Goal: Task Accomplishment & Management: Manage account settings

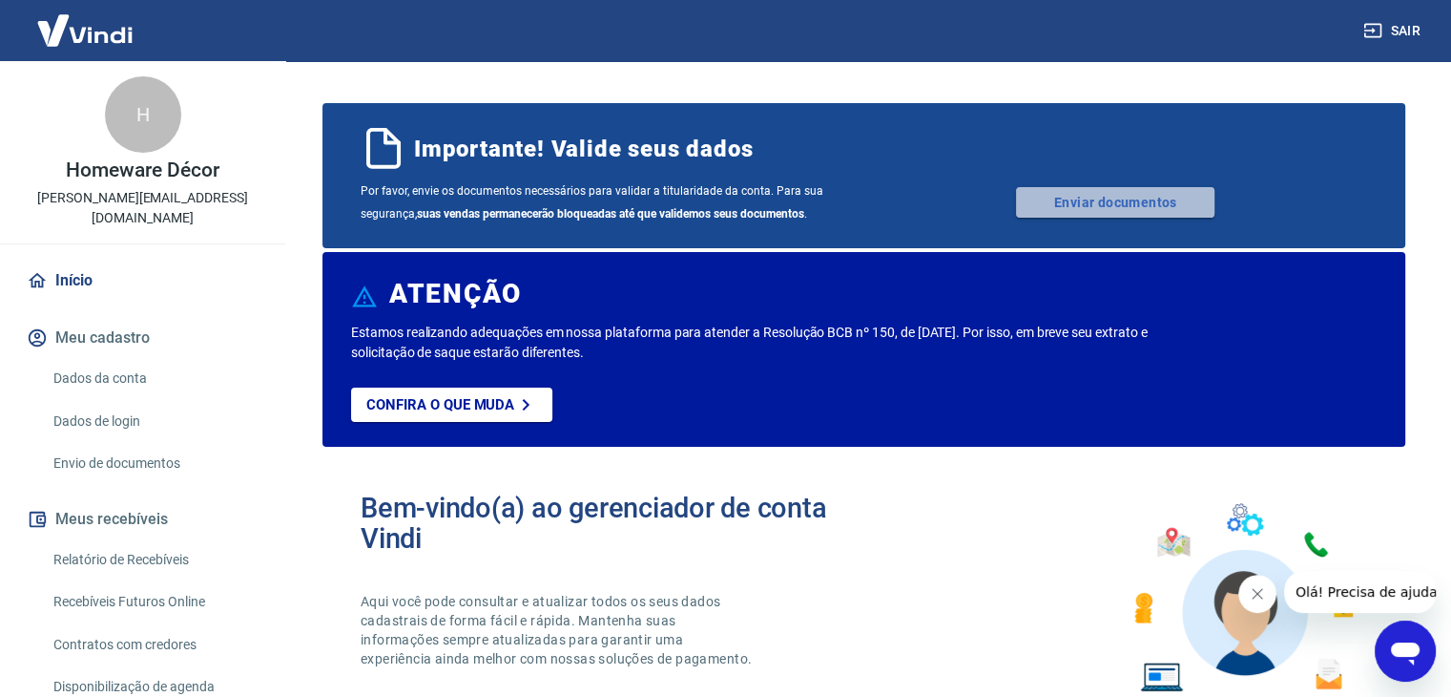
click at [1144, 193] on link "Enviar documentos" at bounding box center [1115, 202] width 198 height 31
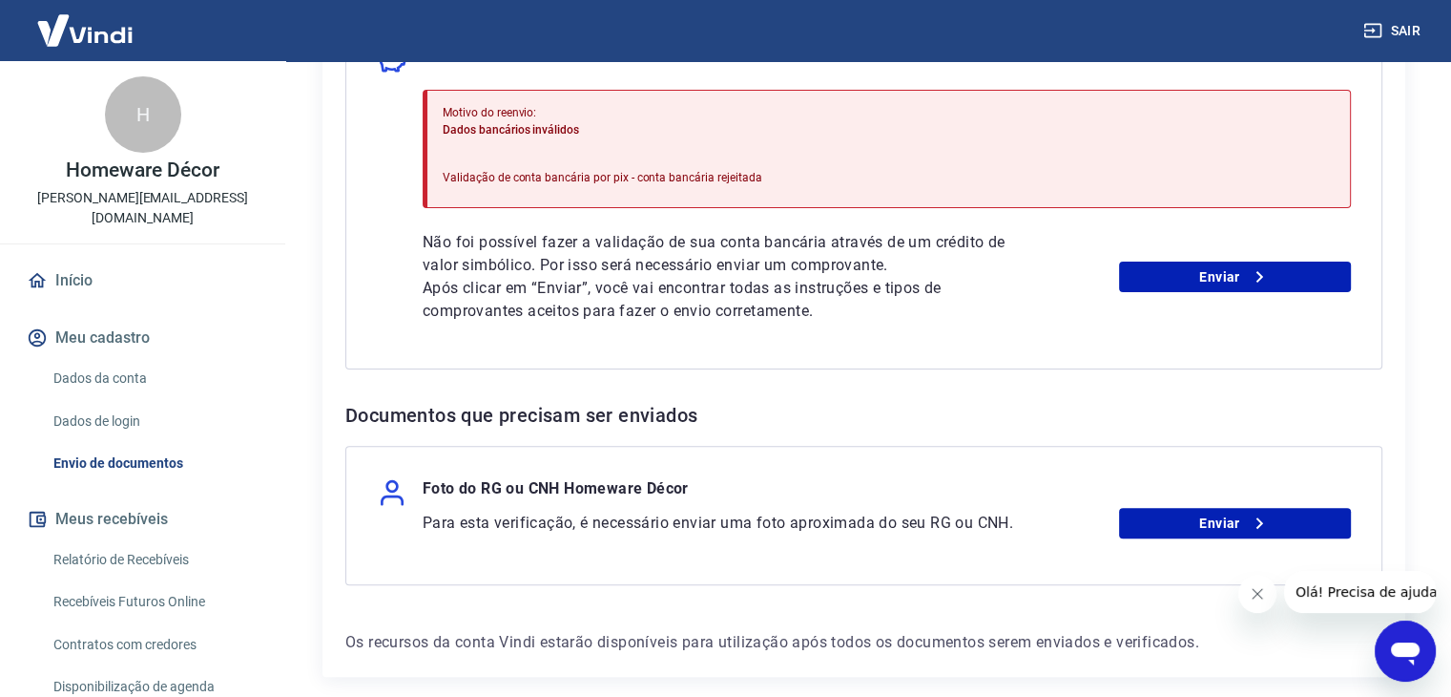
scroll to position [500, 0]
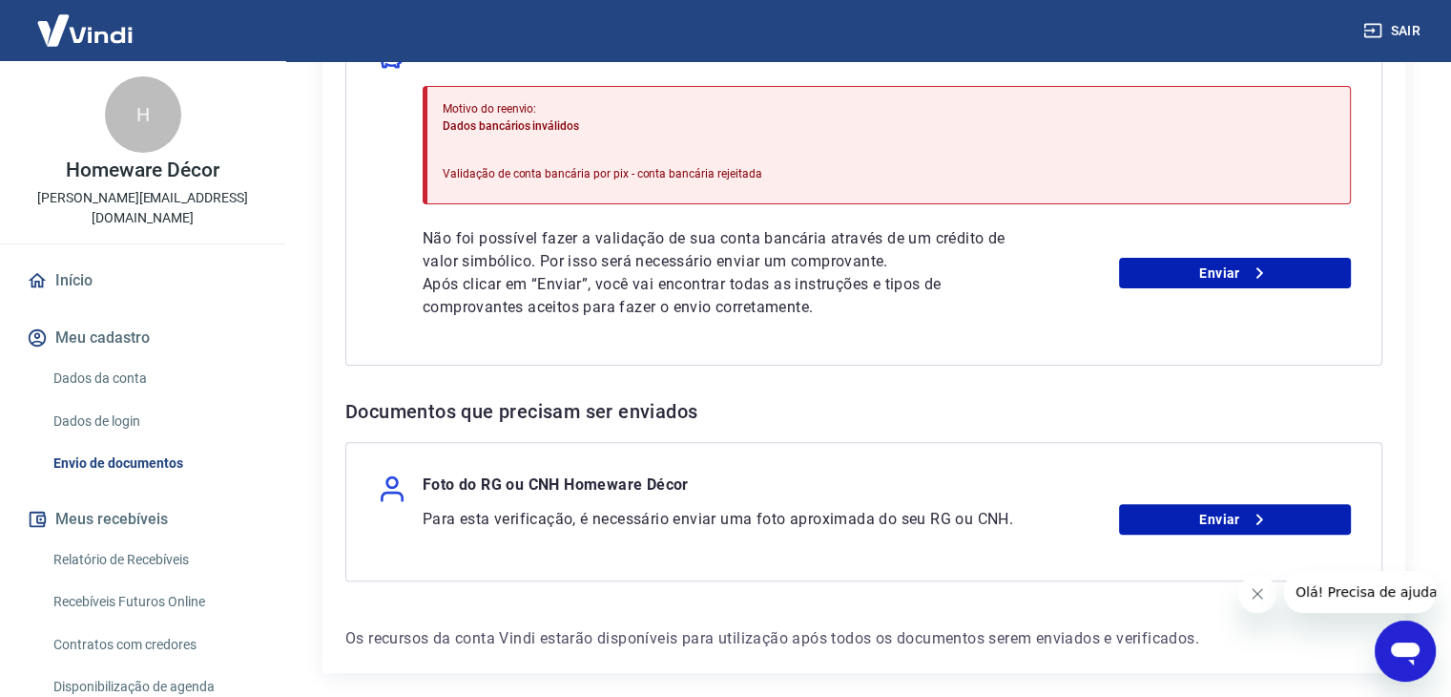
click at [1290, 289] on div "Não foi possível fazer a validação de sua conta bancária através de um crédito …" at bounding box center [887, 273] width 928 height 92
click at [1282, 277] on link "Enviar" at bounding box center [1235, 273] width 232 height 31
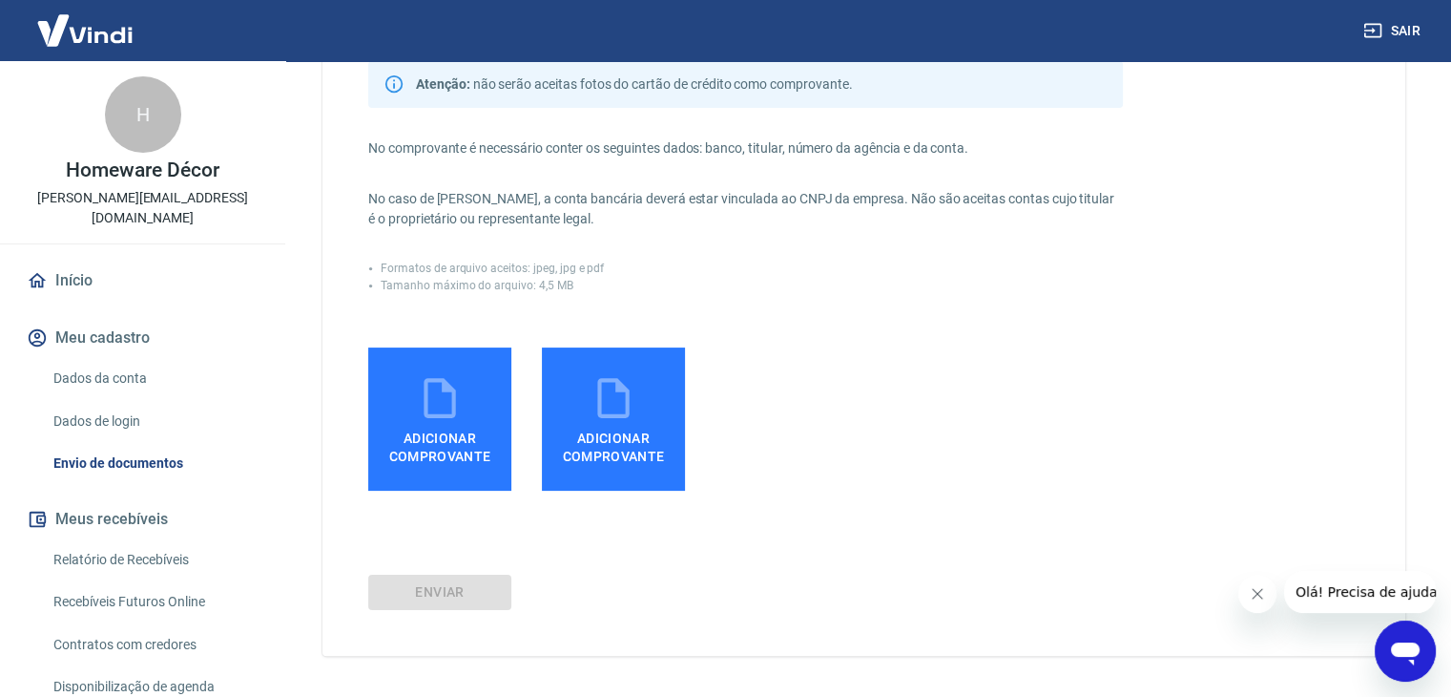
scroll to position [293, 0]
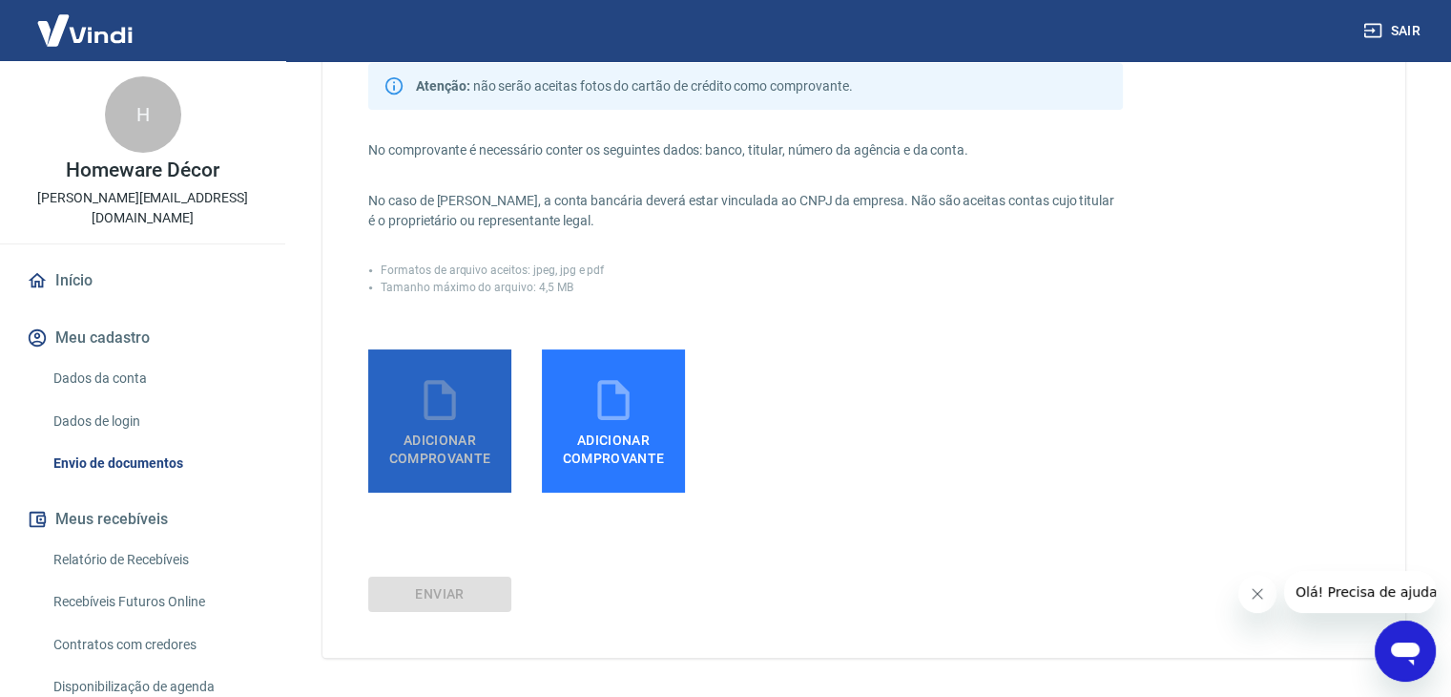
click at [393, 386] on label "Adicionar comprovante" at bounding box center [439, 420] width 143 height 143
click at [0, 0] on input "Adicionar comprovante" at bounding box center [0, 0] width 0 height 0
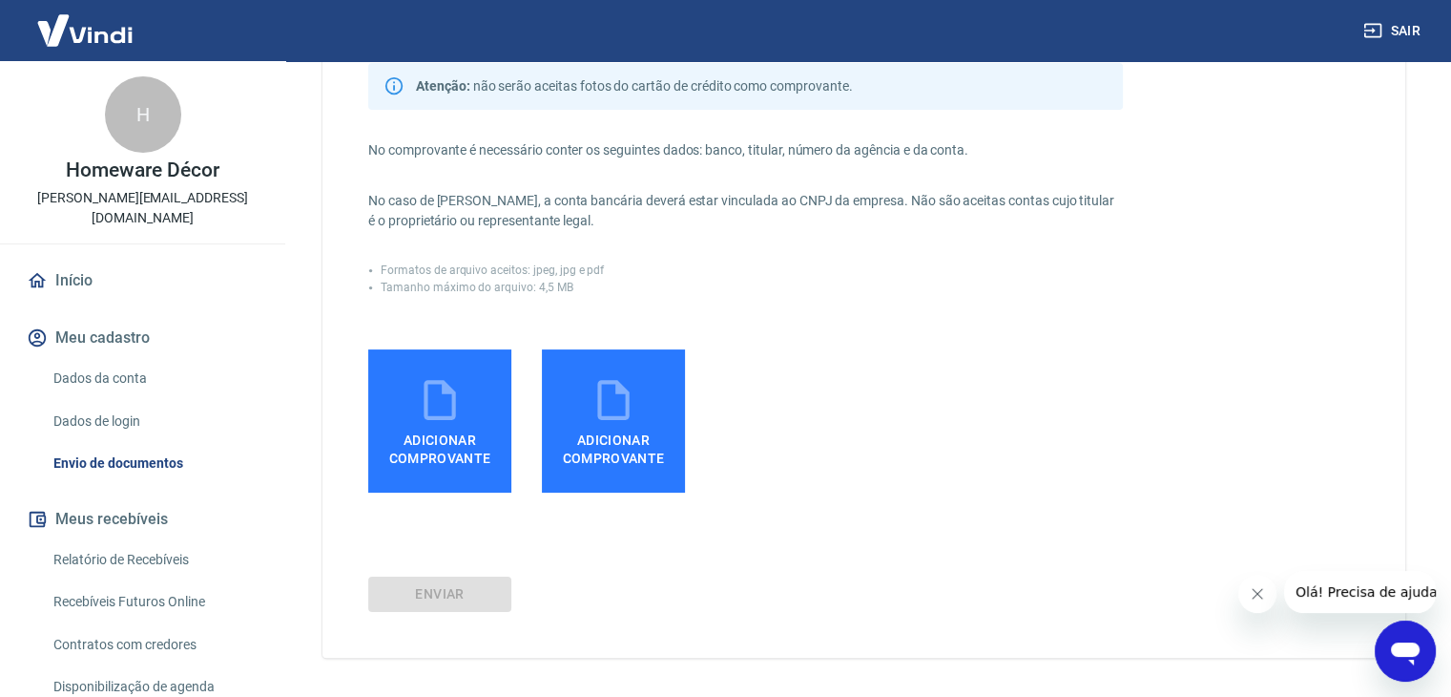
drag, startPoint x: 672, startPoint y: 351, endPoint x: 592, endPoint y: 260, distance: 121.7
click at [592, 260] on div "Comprovantes aceitos (envie apenas um): - Print screen do internet banking - Fo…" at bounding box center [745, 200] width 755 height 583
click at [656, 260] on div "Comprovantes aceitos (envie apenas um): - Print screen do internet banking - Fo…" at bounding box center [745, 200] width 755 height 583
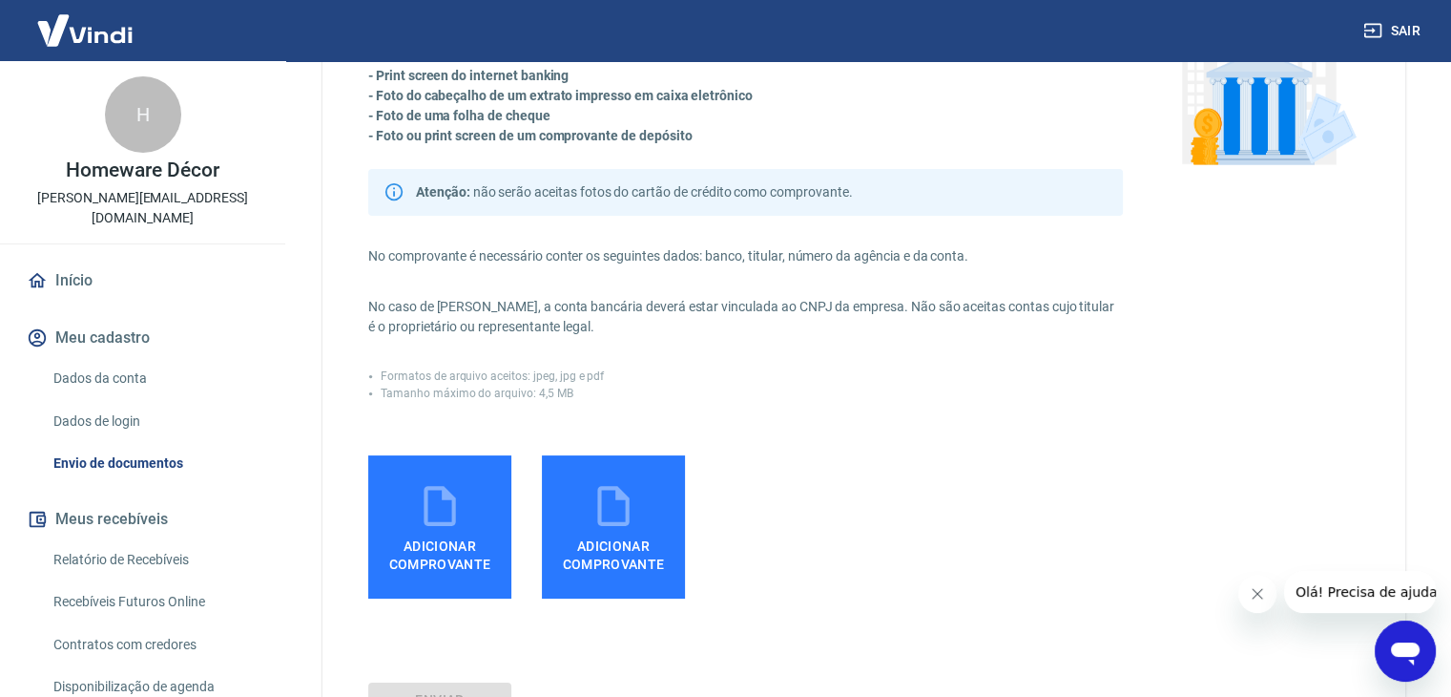
scroll to position [191, 0]
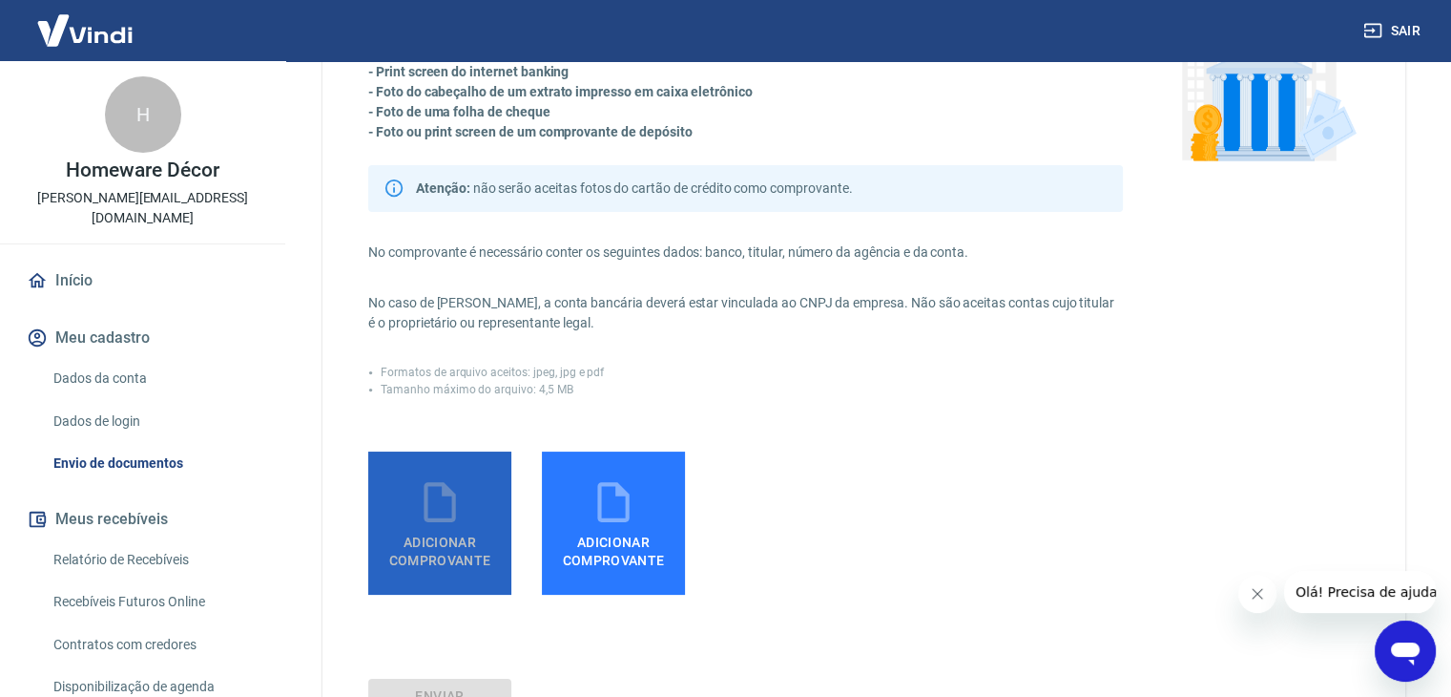
click at [458, 520] on icon at bounding box center [440, 502] width 48 height 48
click at [0, 0] on input "Adicionar comprovante" at bounding box center [0, 0] width 0 height 0
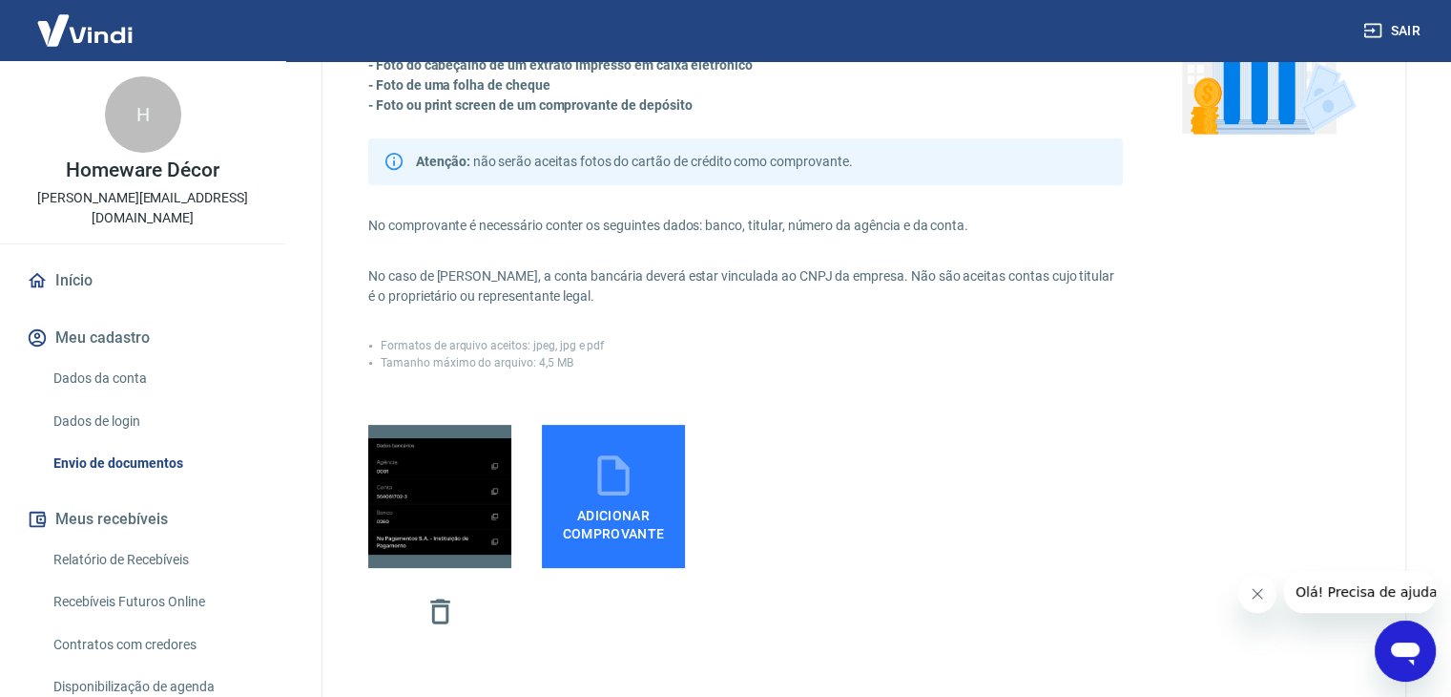
scroll to position [217, 0]
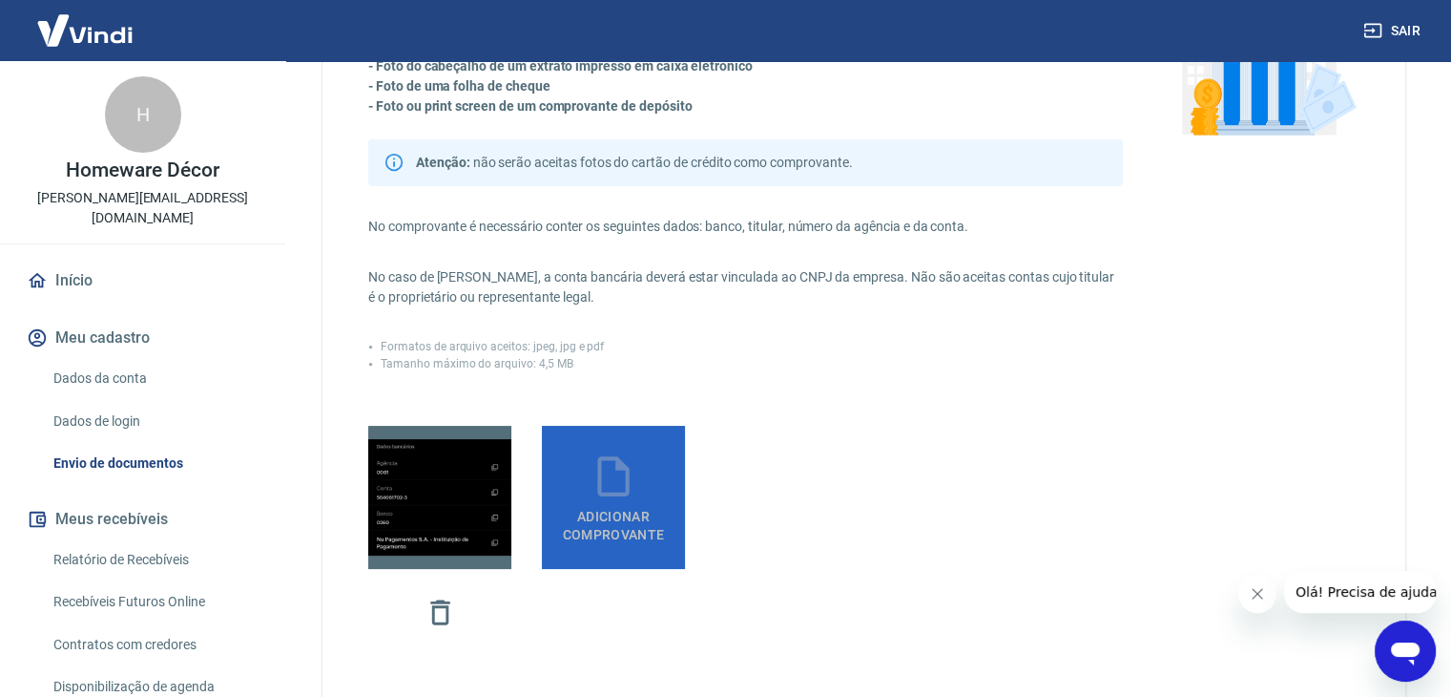
click at [591, 541] on span "Adicionar comprovante" at bounding box center [614, 521] width 128 height 43
click at [0, 0] on input "Adicionar comprovante" at bounding box center [0, 0] width 0 height 0
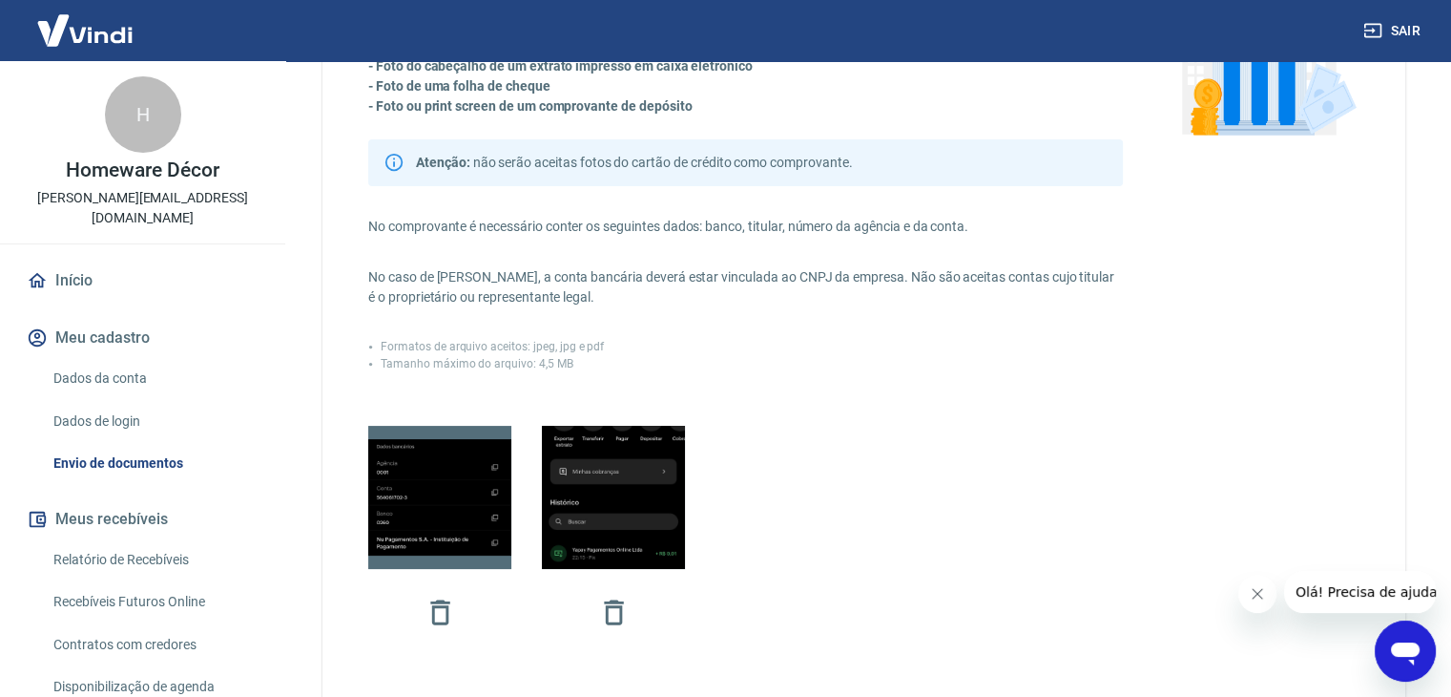
scroll to position [445, 0]
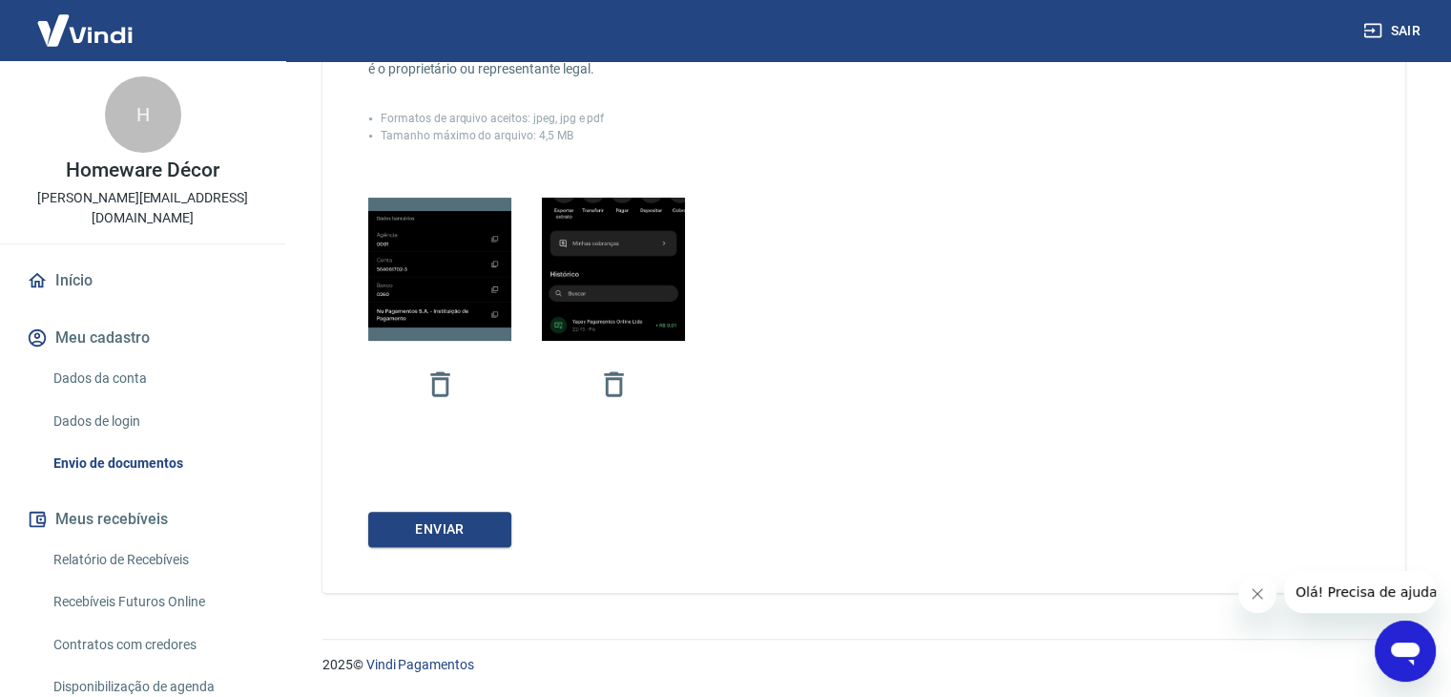
click at [449, 503] on div "Comprovantes aceitos (envie apenas um): - Print screen do internet banking - Fo…" at bounding box center [864, 136] width 1083 height 911
click at [382, 541] on button "ENVIAR" at bounding box center [439, 528] width 143 height 35
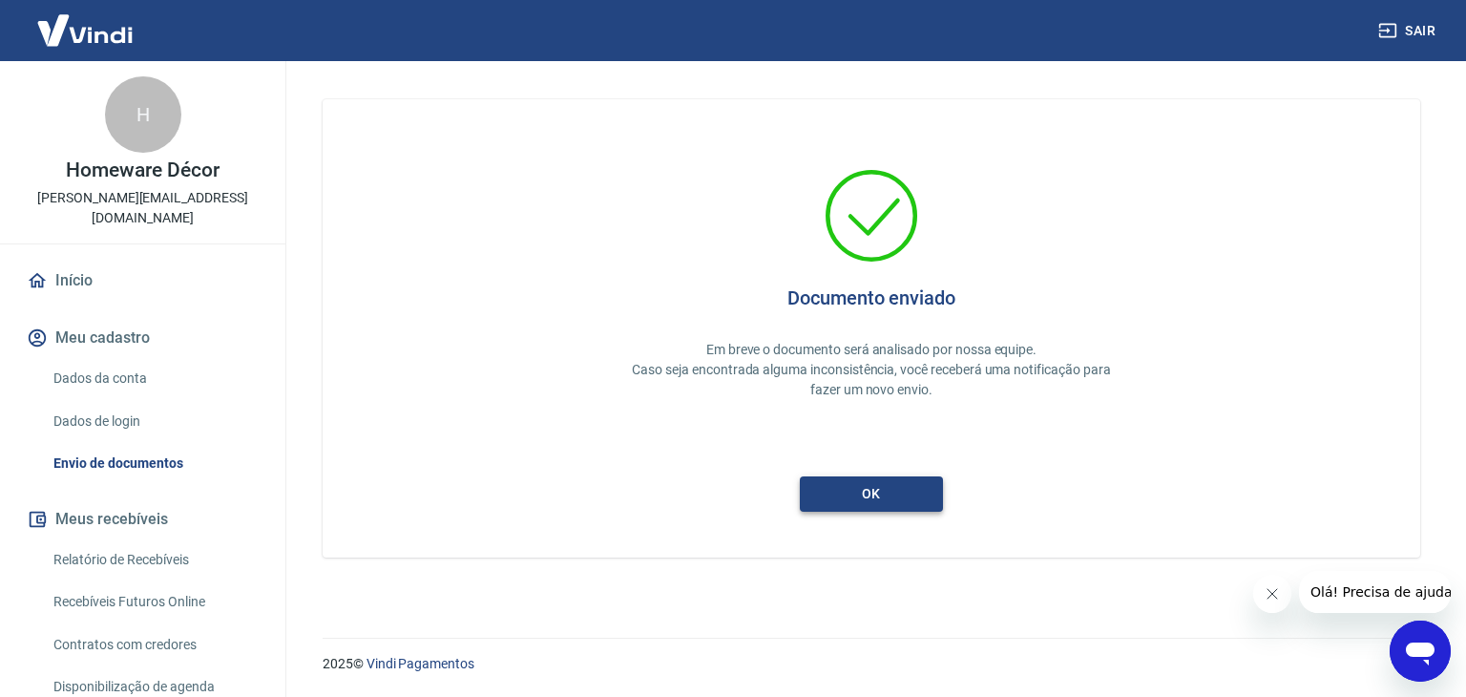
click at [849, 489] on button "ok" at bounding box center [871, 493] width 143 height 35
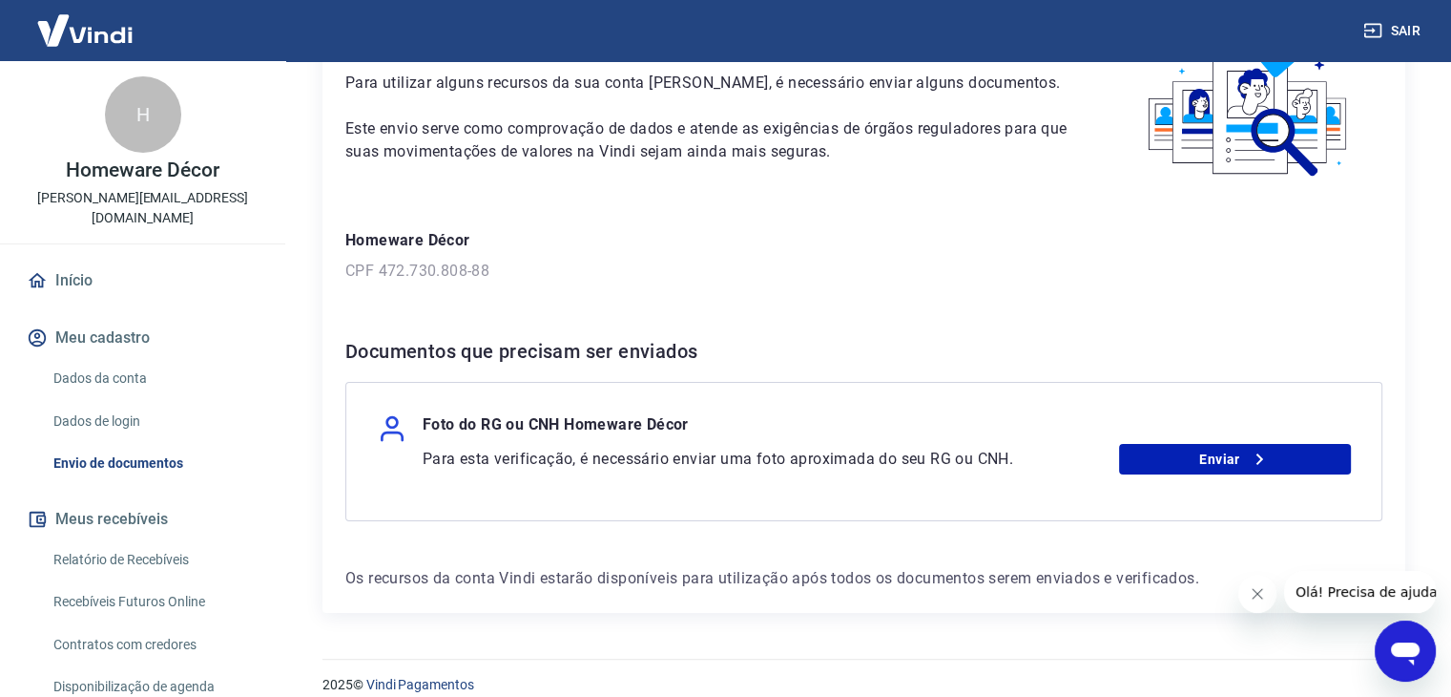
scroll to position [145, 0]
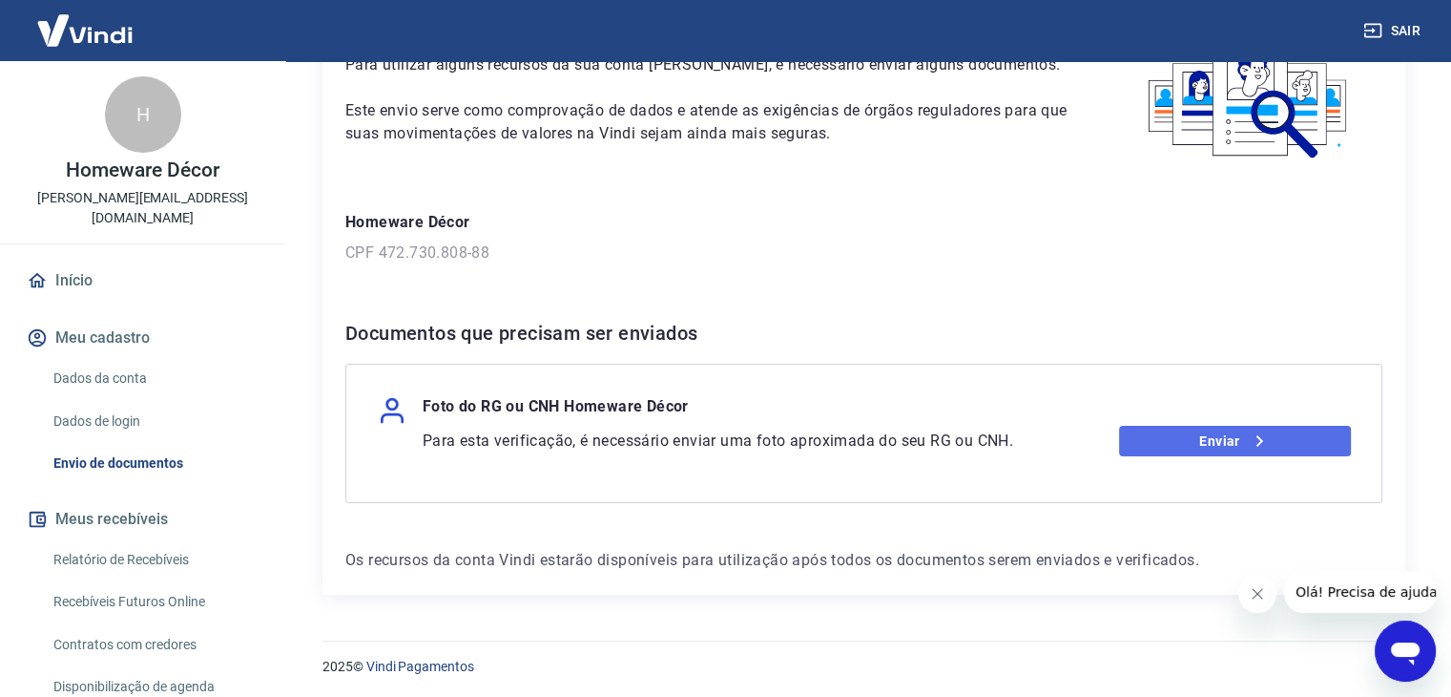
click at [1213, 445] on link "Enviar" at bounding box center [1235, 441] width 232 height 31
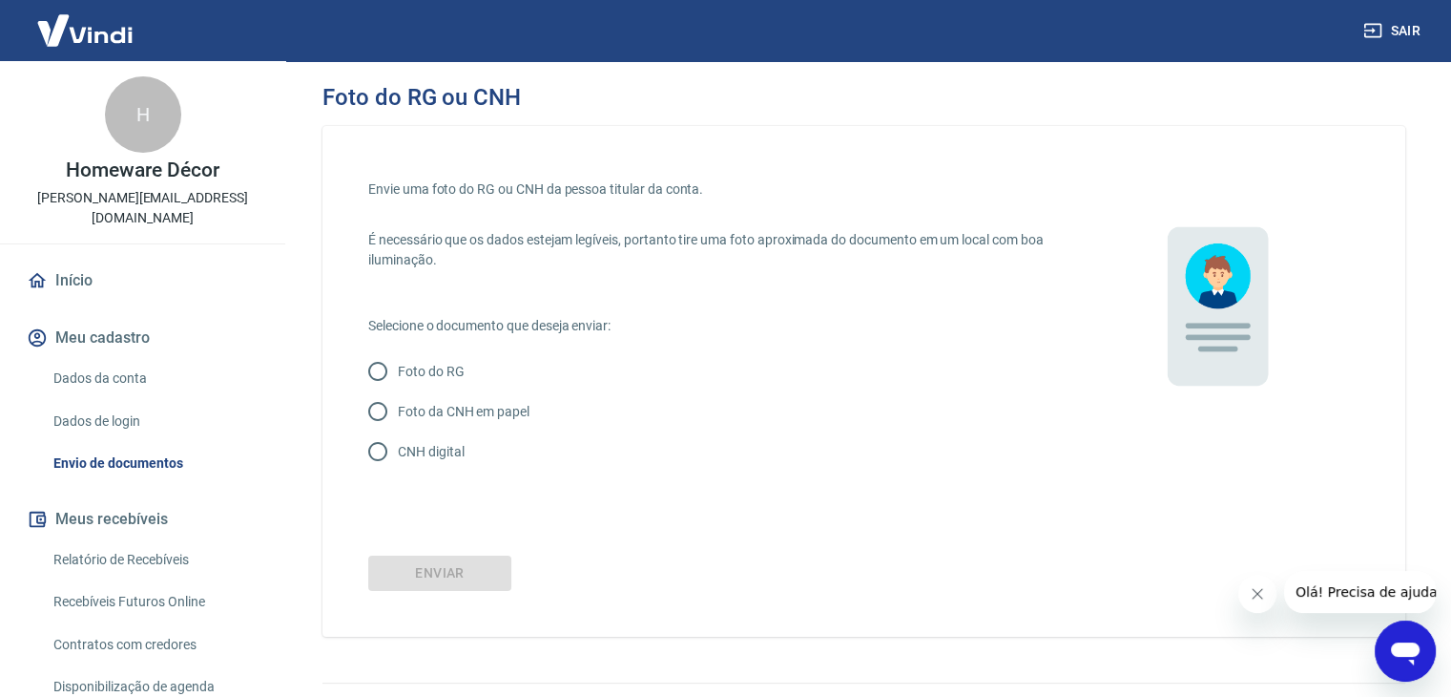
click at [431, 436] on label "CNH digital" at bounding box center [708, 451] width 700 height 40
click at [398, 436] on input "CNH digital" at bounding box center [378, 451] width 40 height 40
radio input "true"
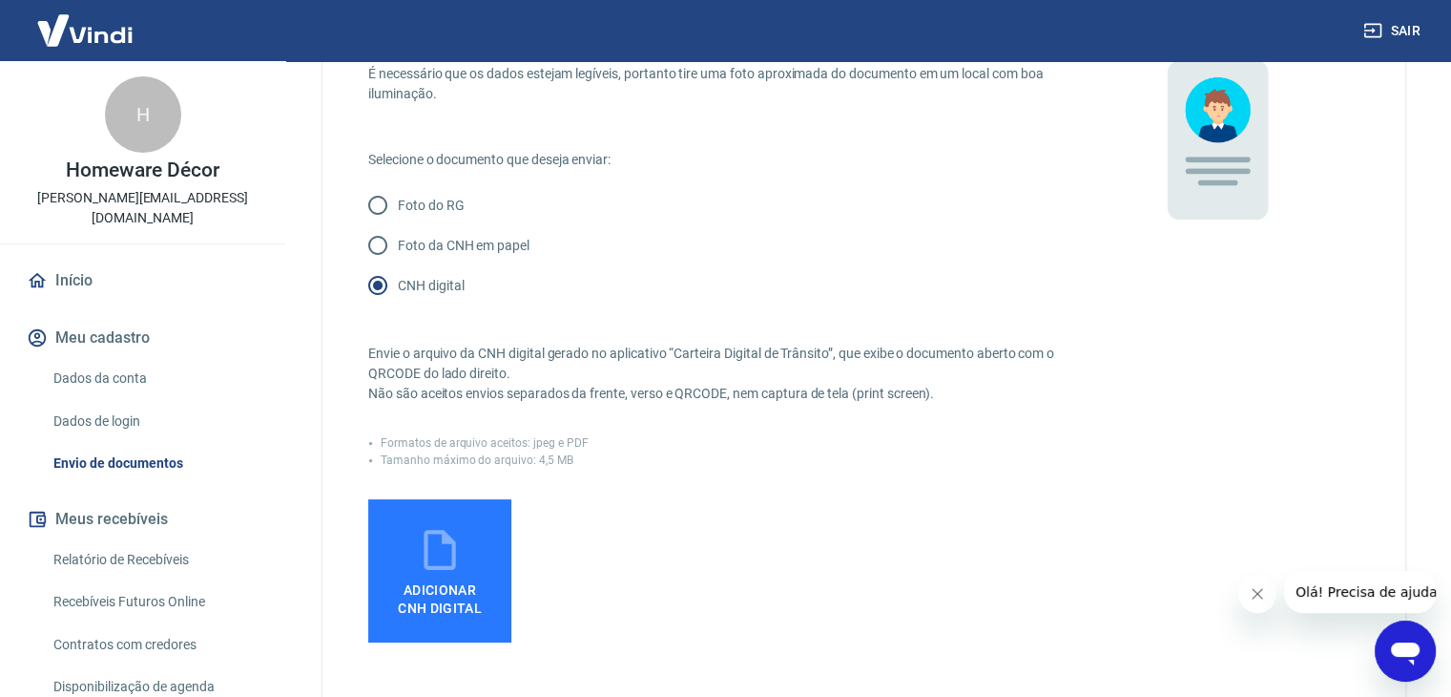
scroll to position [228, 0]
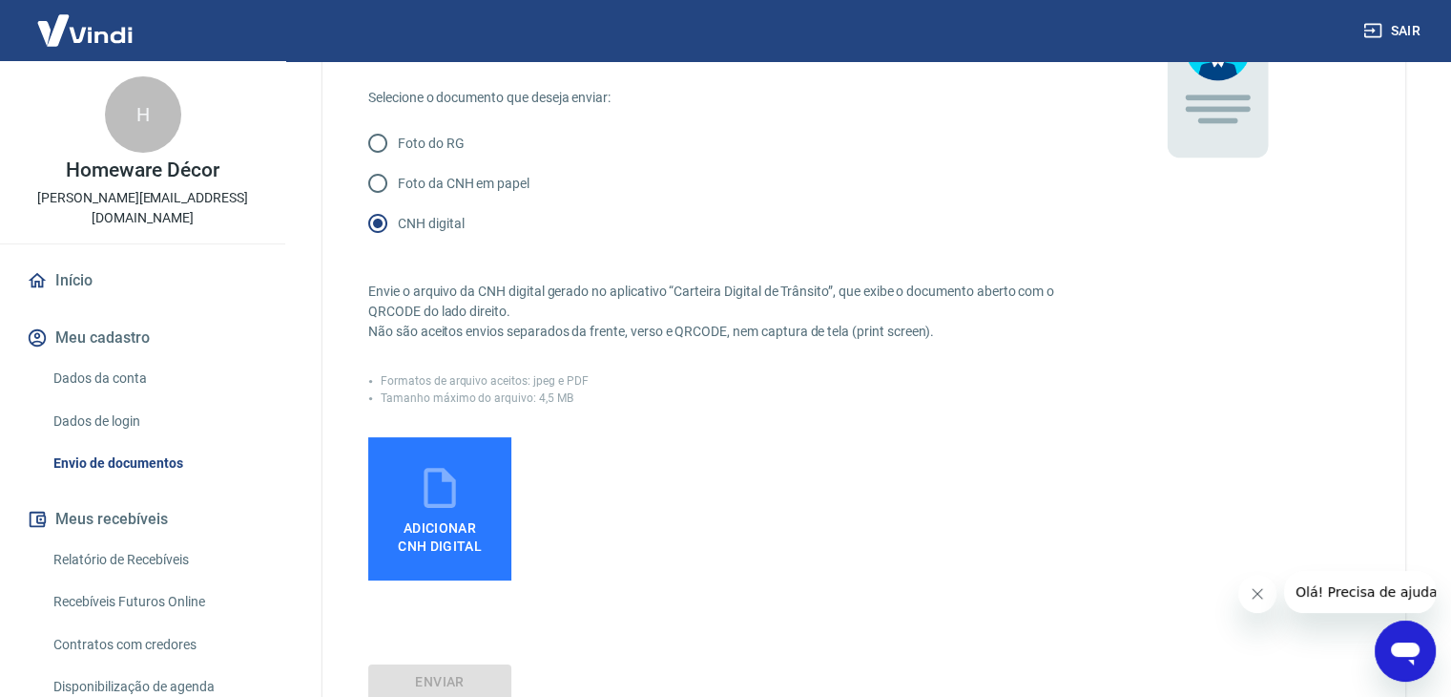
click at [406, 448] on label "Adicionar CNH Digital" at bounding box center [439, 508] width 143 height 143
click at [0, 0] on input "Adicionar CNH Digital" at bounding box center [0, 0] width 0 height 0
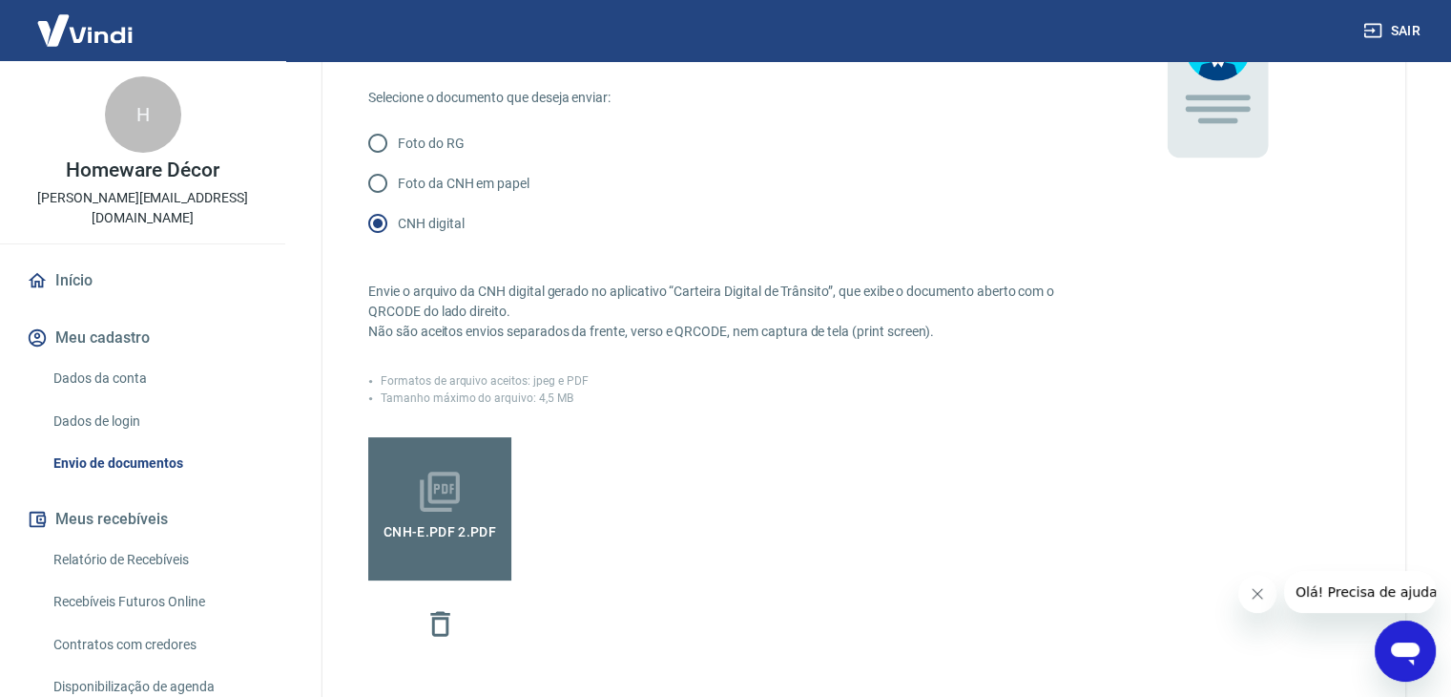
scroll to position [468, 0]
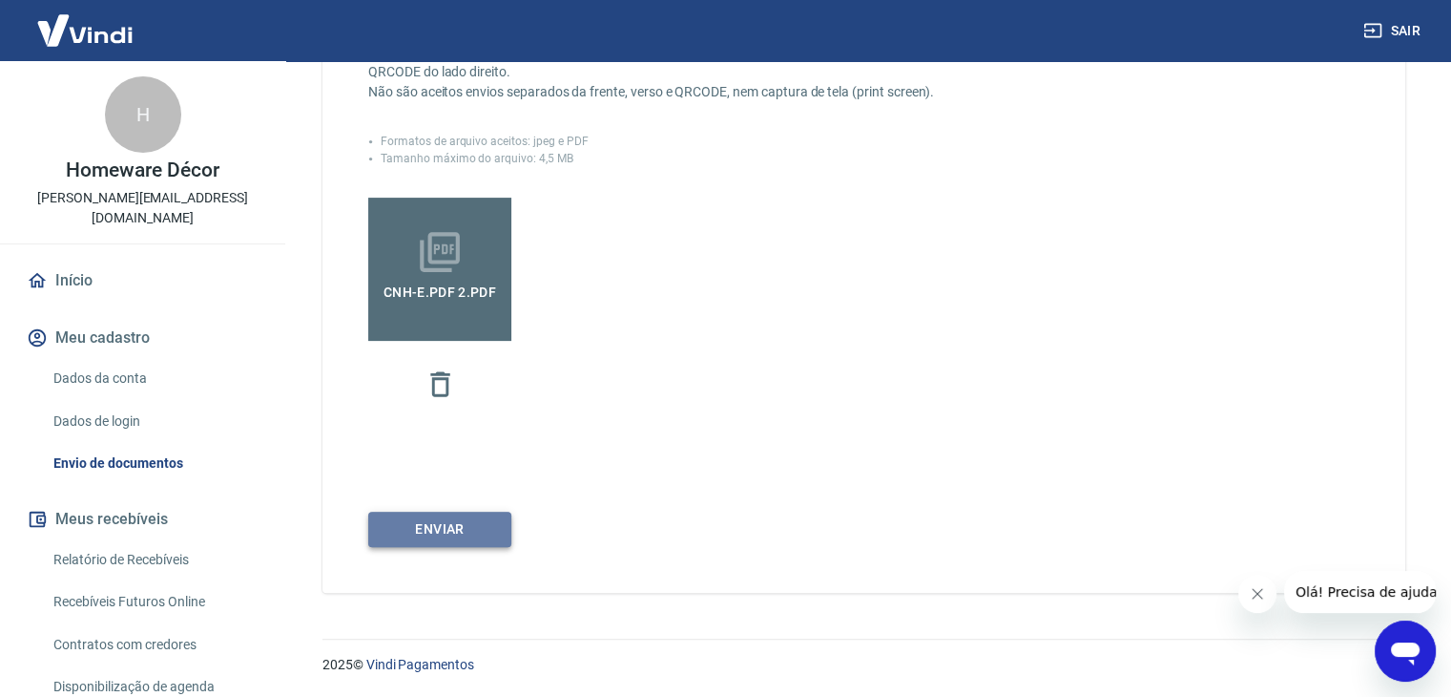
click at [462, 540] on button "Enviar" at bounding box center [439, 528] width 143 height 35
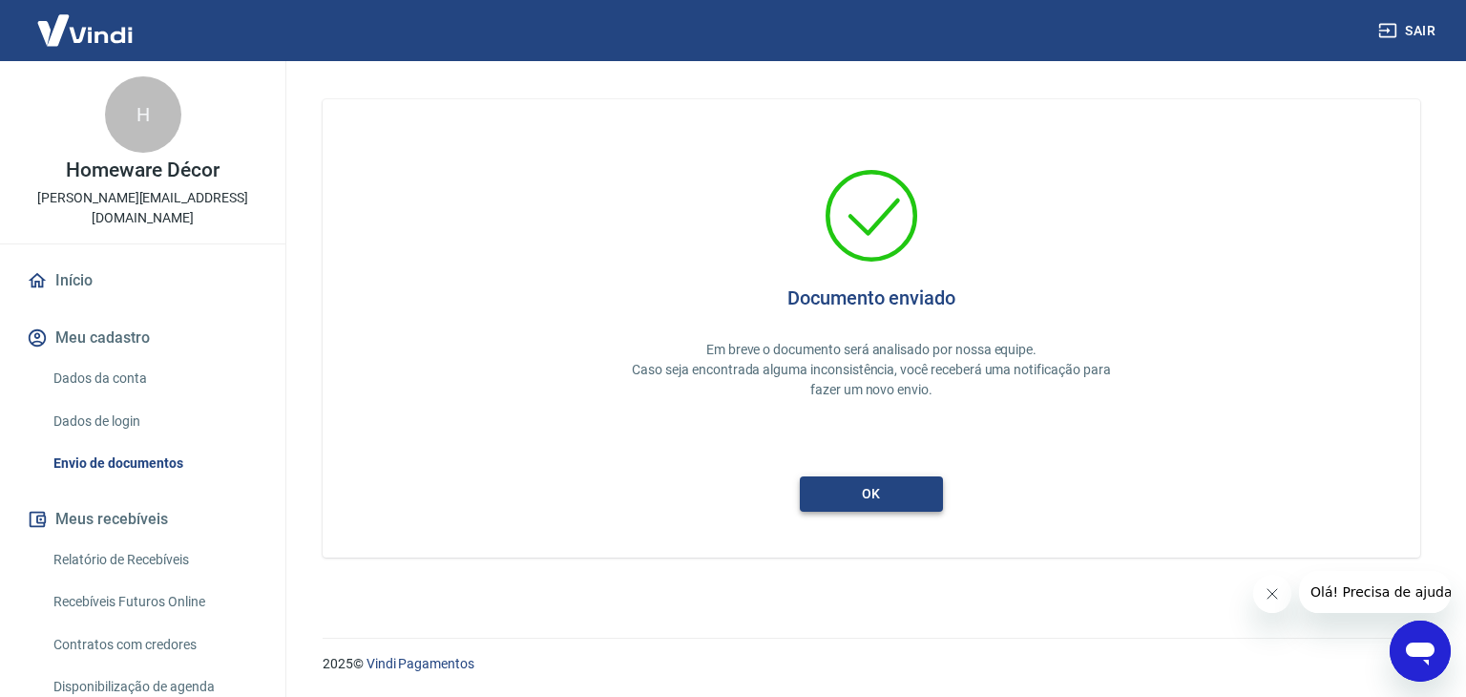
click at [860, 490] on button "ok" at bounding box center [871, 493] width 143 height 35
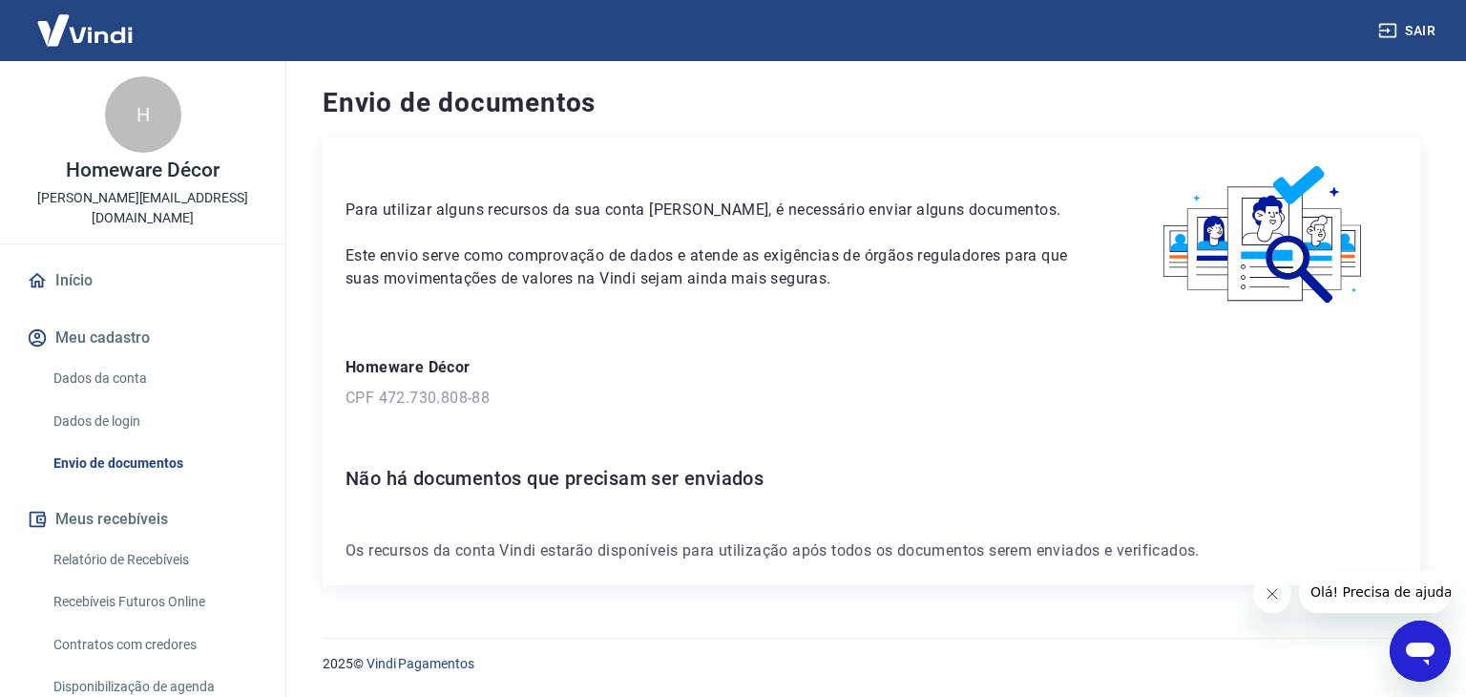
click at [940, 506] on div "Para utilizar alguns recursos da sua conta Vindi, é necessário enviar alguns do…" at bounding box center [871, 361] width 1097 height 448
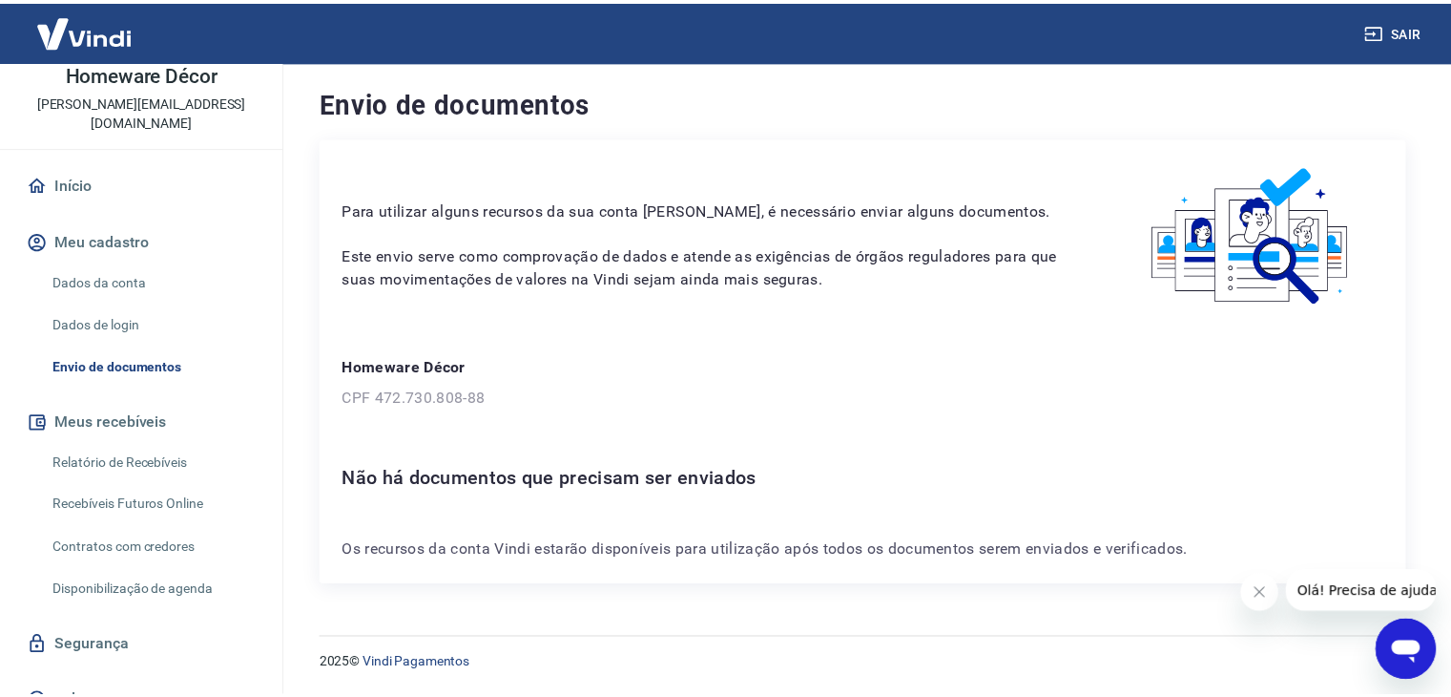
scroll to position [103, 0]
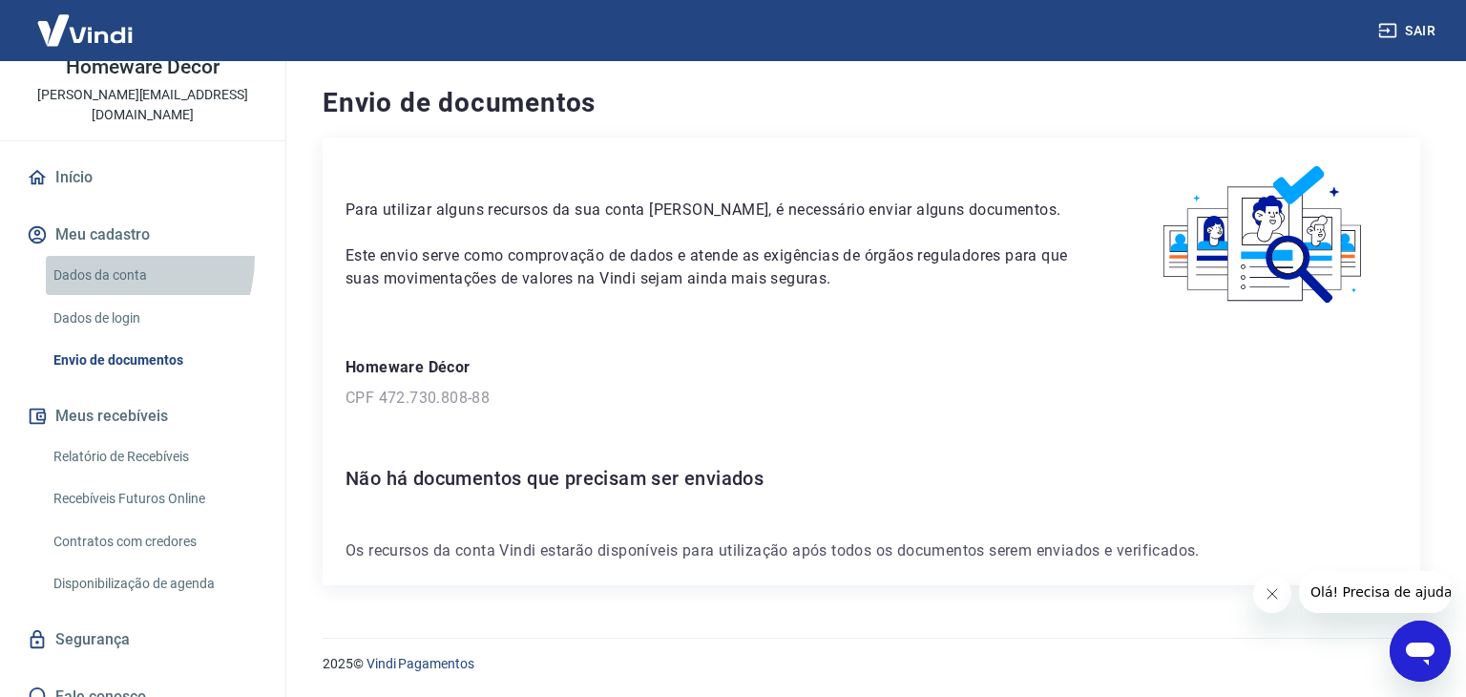
click at [106, 256] on link "Dados da conta" at bounding box center [154, 275] width 217 height 39
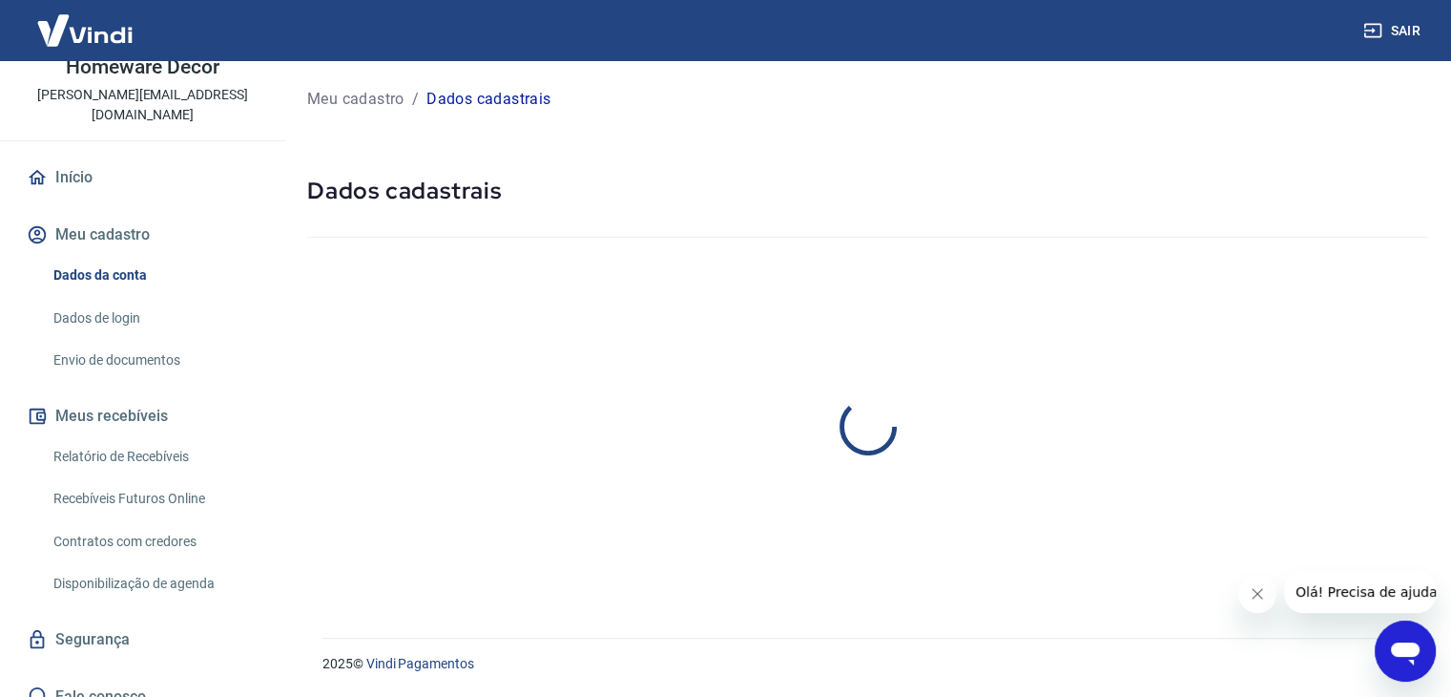
select select "SP"
select select "business"
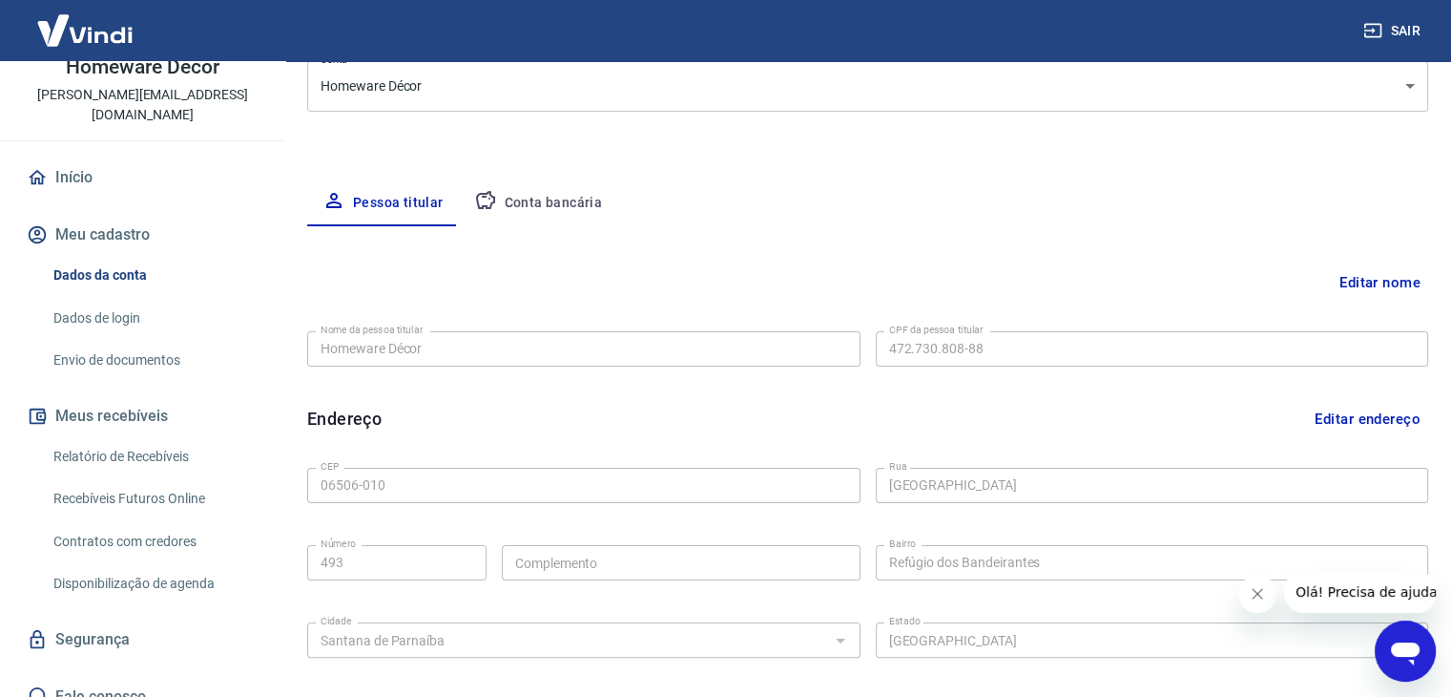
scroll to position [170, 0]
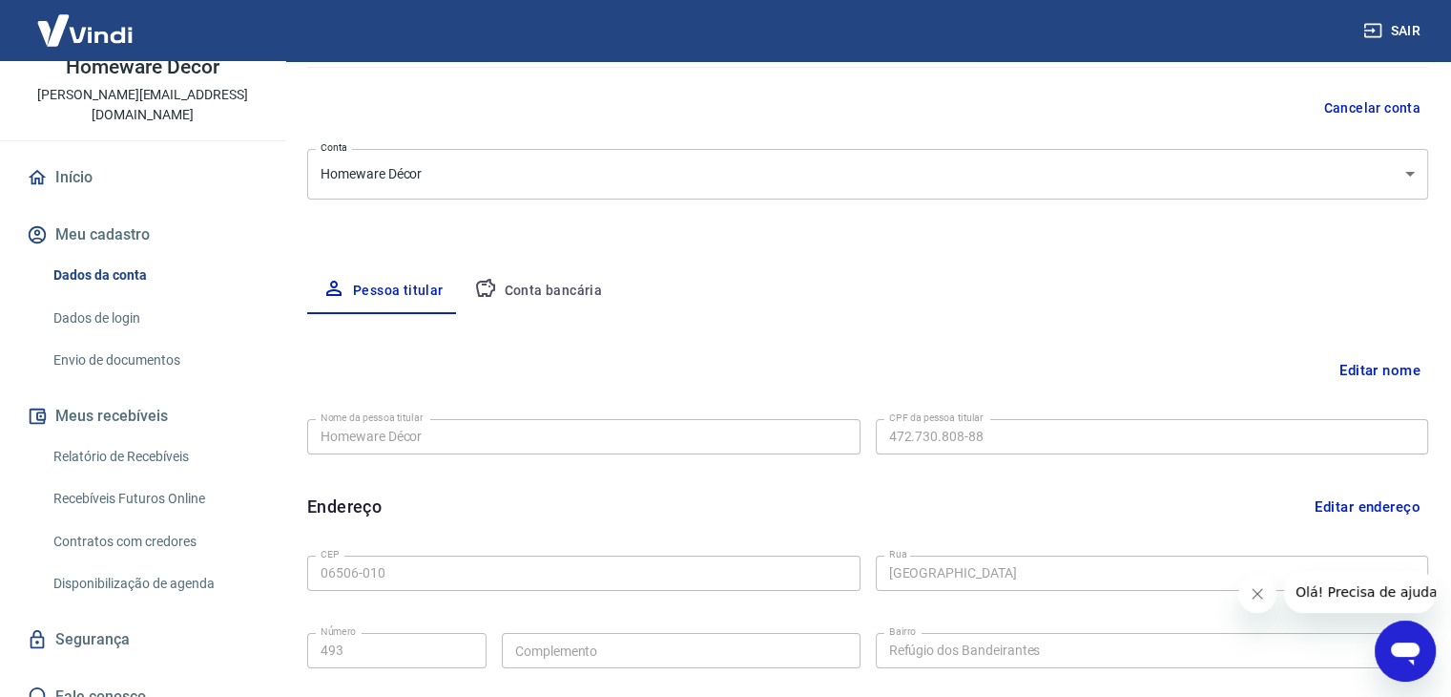
click at [541, 281] on button "Conta bancária" at bounding box center [538, 291] width 159 height 46
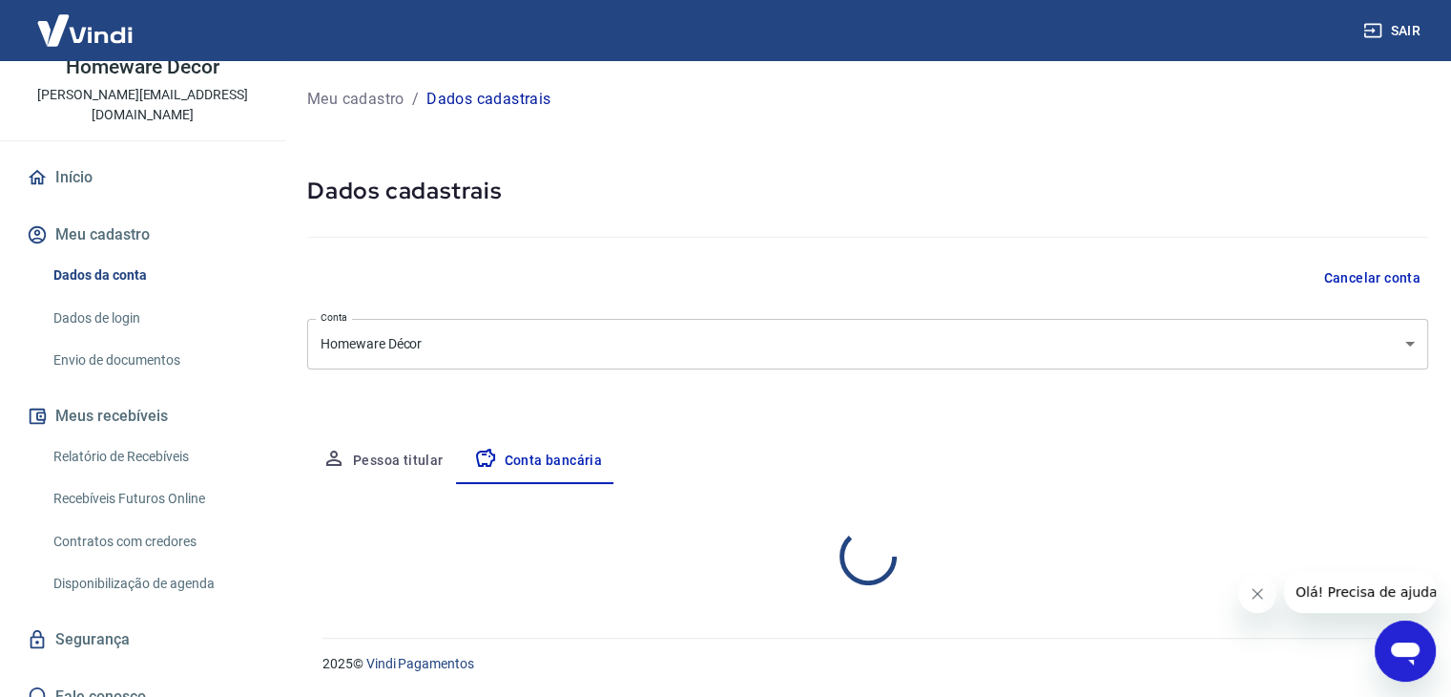
scroll to position [0, 0]
select select "1"
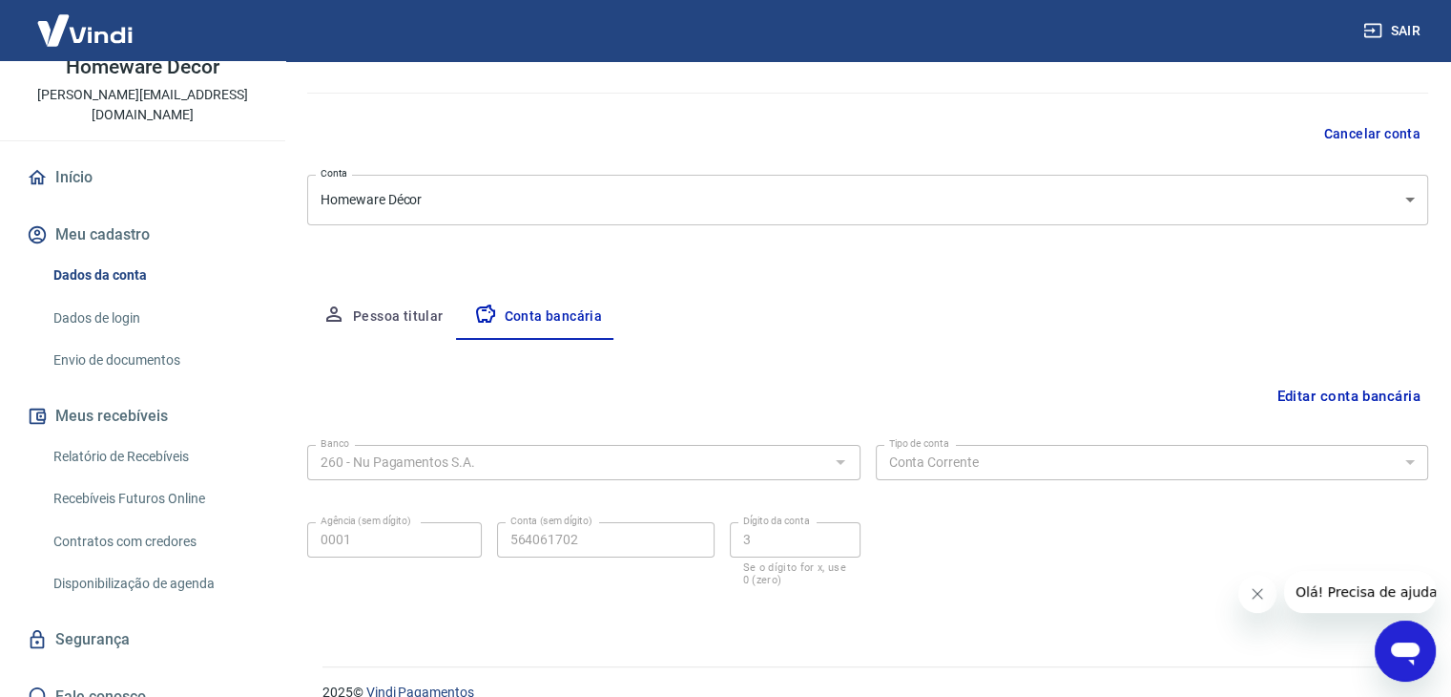
scroll to position [172, 0]
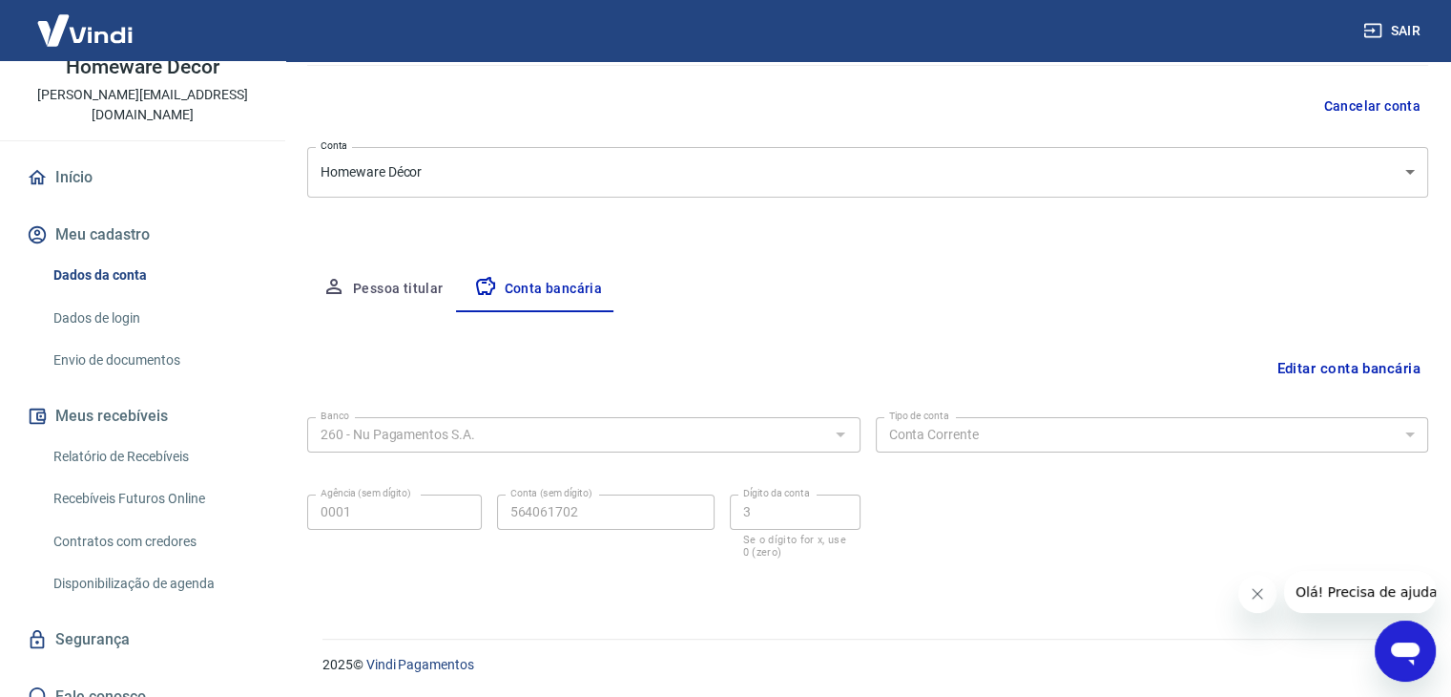
click at [97, 256] on link "Dados da conta" at bounding box center [154, 275] width 217 height 39
click at [121, 302] on link "Dados de login" at bounding box center [154, 318] width 217 height 39
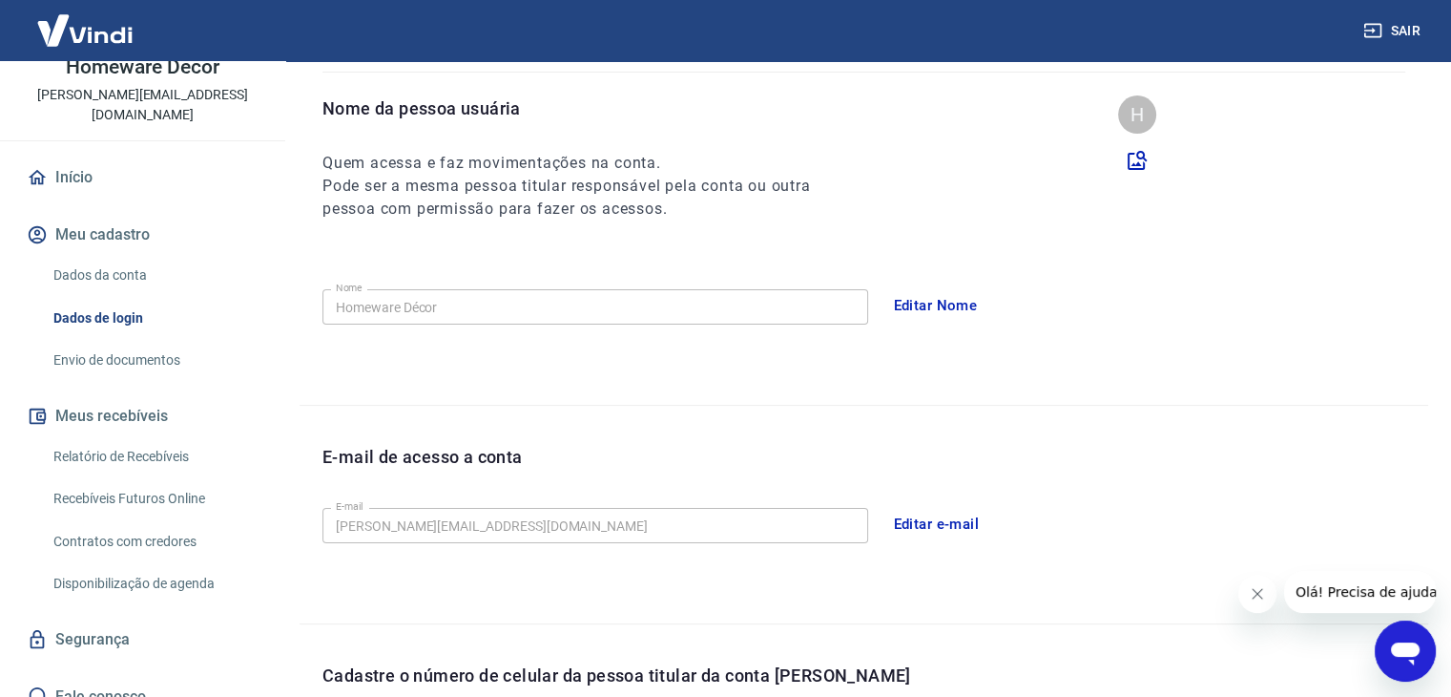
scroll to position [524, 0]
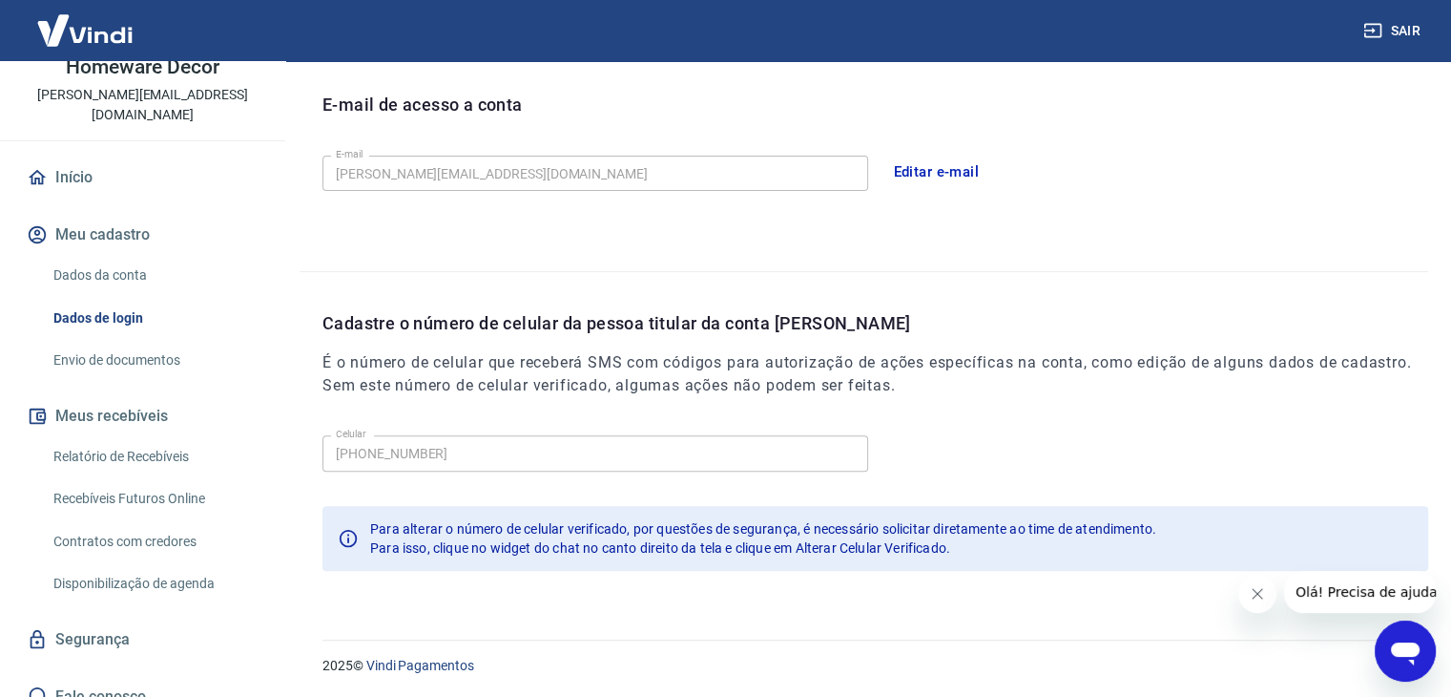
click at [946, 169] on button "Editar e-mail" at bounding box center [937, 172] width 107 height 40
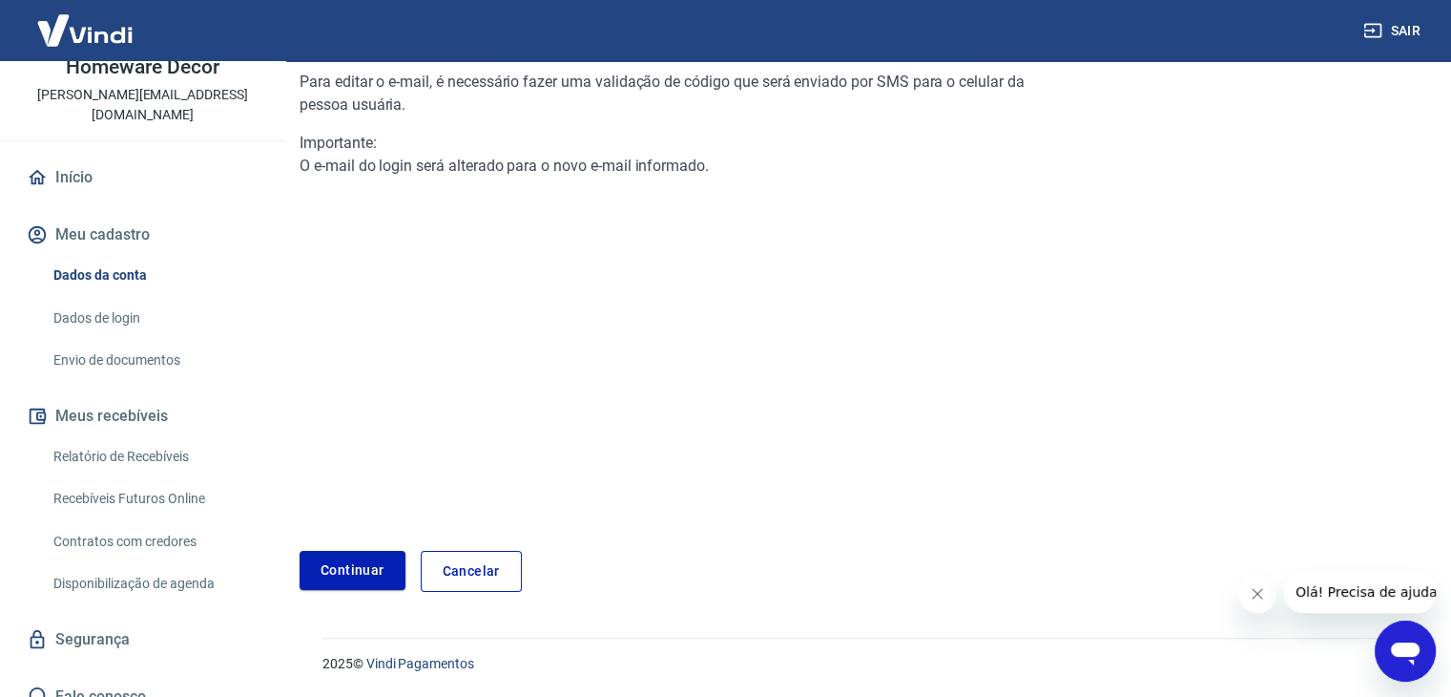
scroll to position [200, 0]
click at [340, 579] on link "Continuar" at bounding box center [353, 571] width 106 height 39
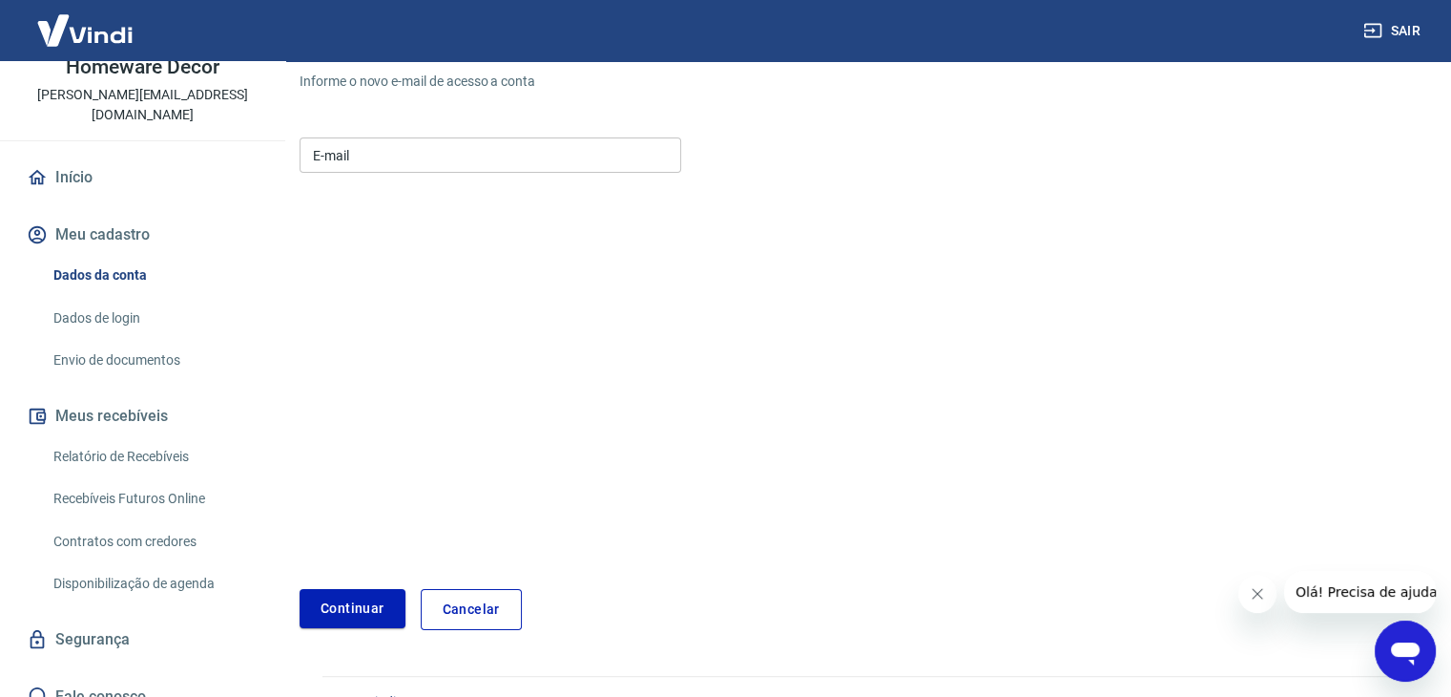
scroll to position [238, 0]
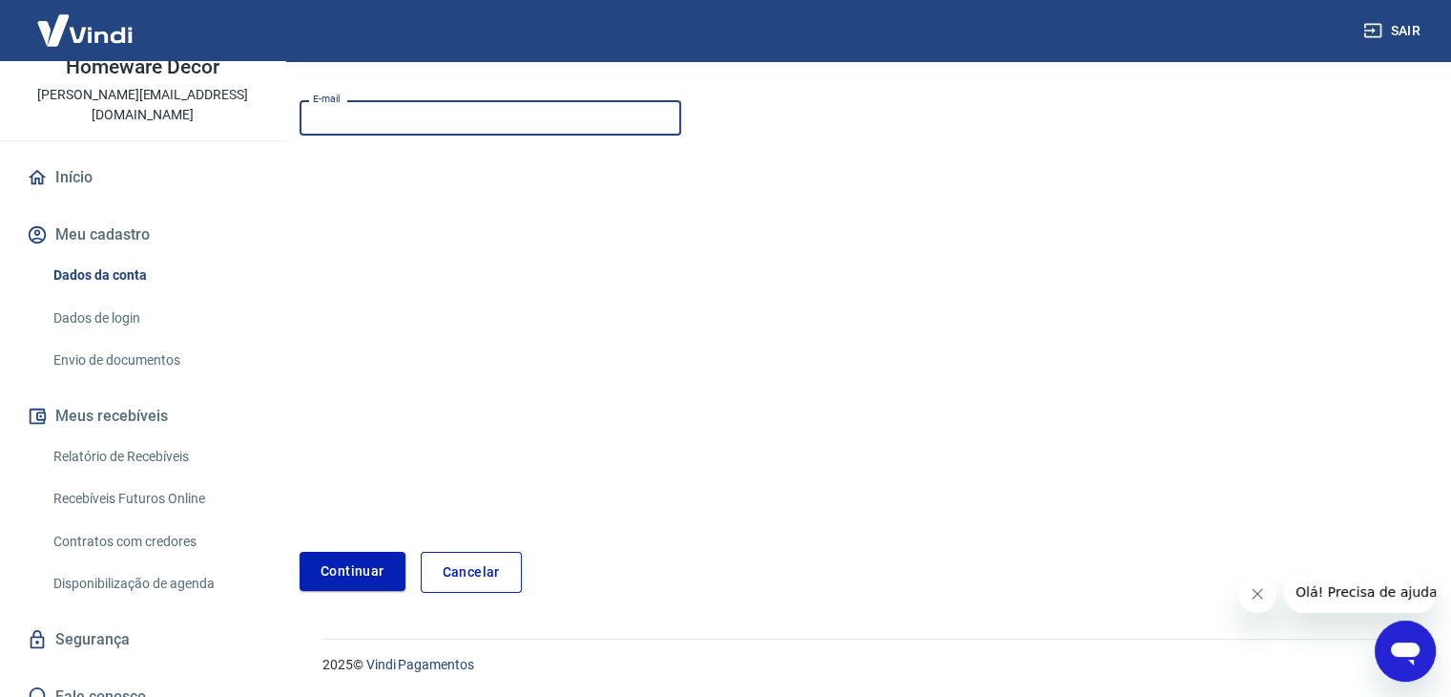
click at [429, 112] on input "E-mail" at bounding box center [491, 117] width 382 height 35
type input "homewaredecor@outlook.pt"
click at [363, 556] on button "Continuar" at bounding box center [353, 571] width 106 height 39
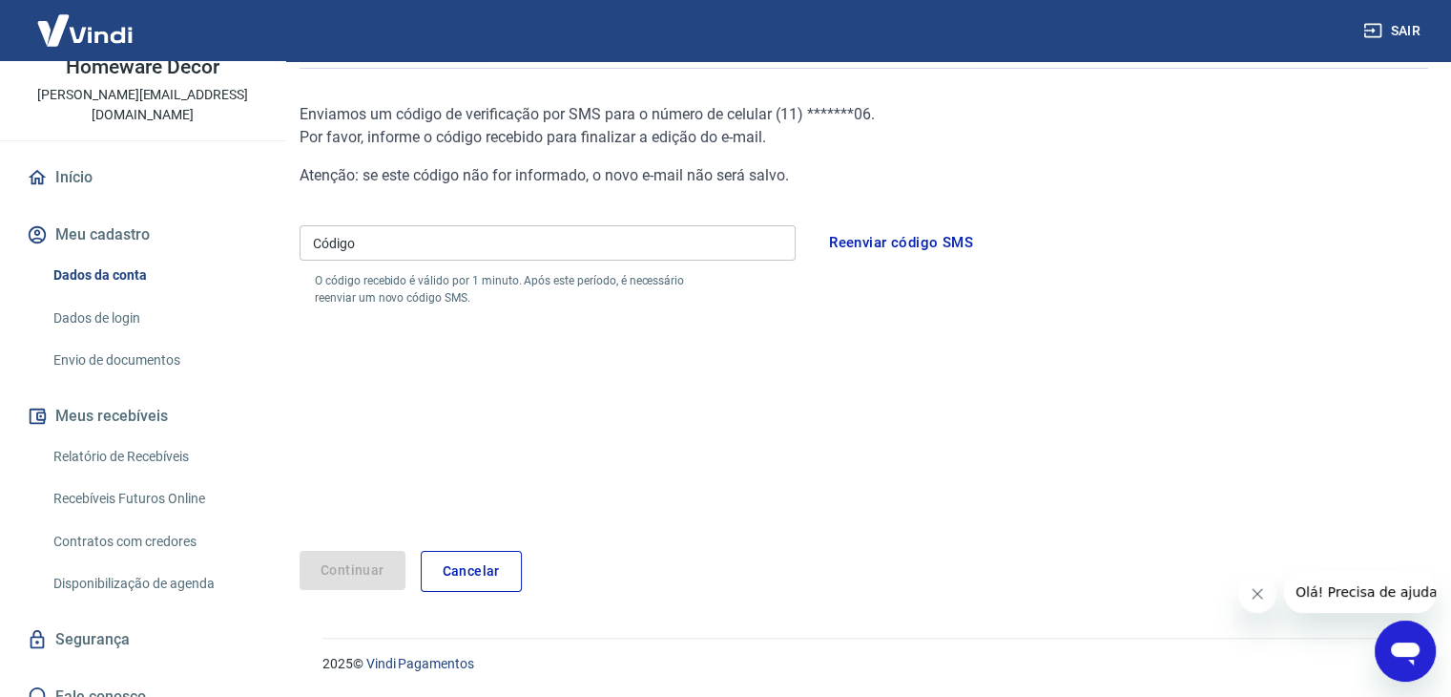
scroll to position [168, 0]
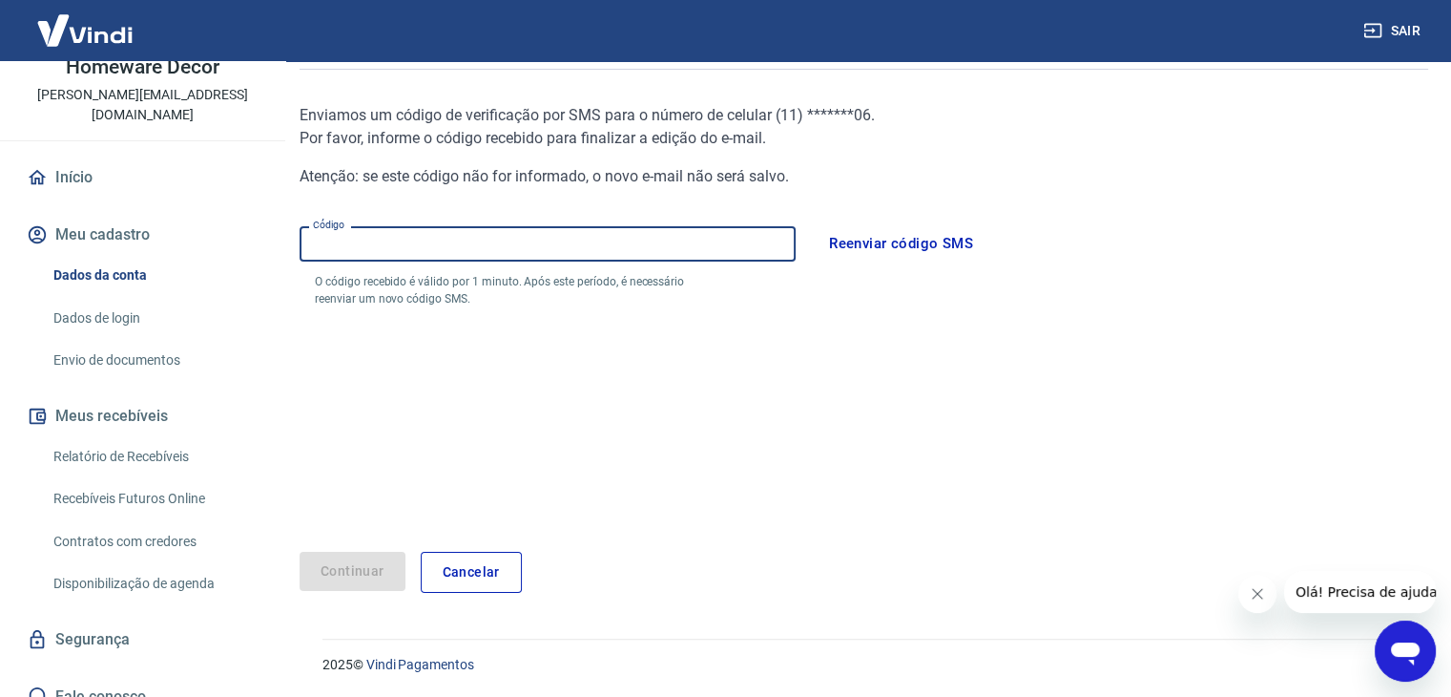
click at [719, 234] on input "Código" at bounding box center [548, 243] width 496 height 35
type input "1"
type input "523274"
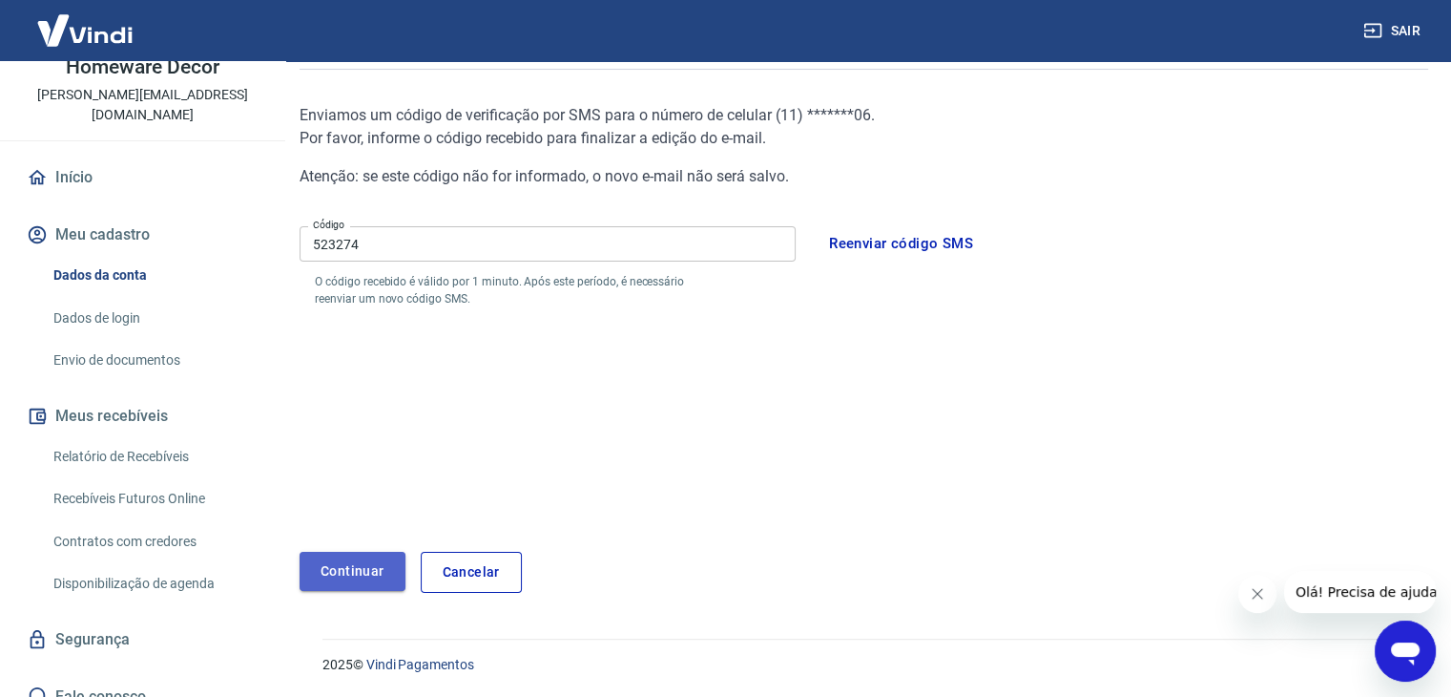
click at [374, 570] on button "Continuar" at bounding box center [353, 571] width 106 height 39
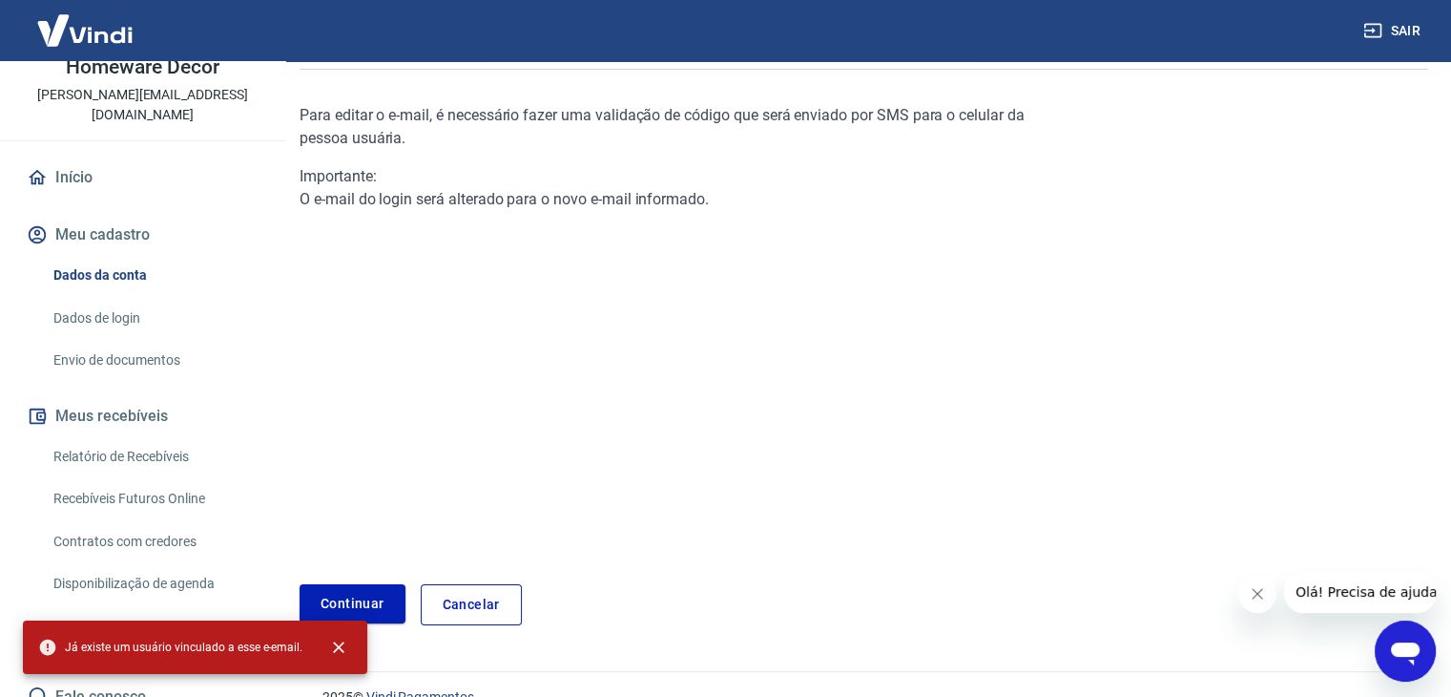
scroll to position [200, 0]
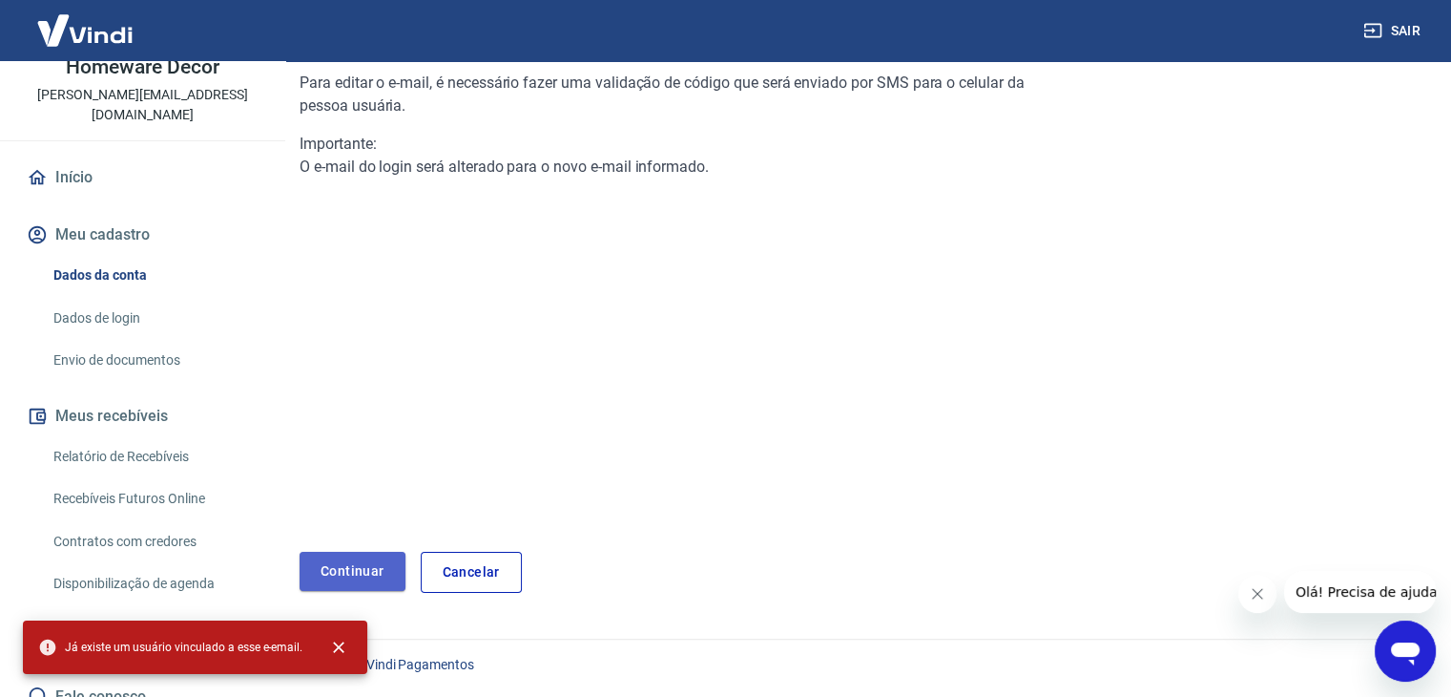
click at [374, 570] on link "Continuar" at bounding box center [353, 571] width 106 height 39
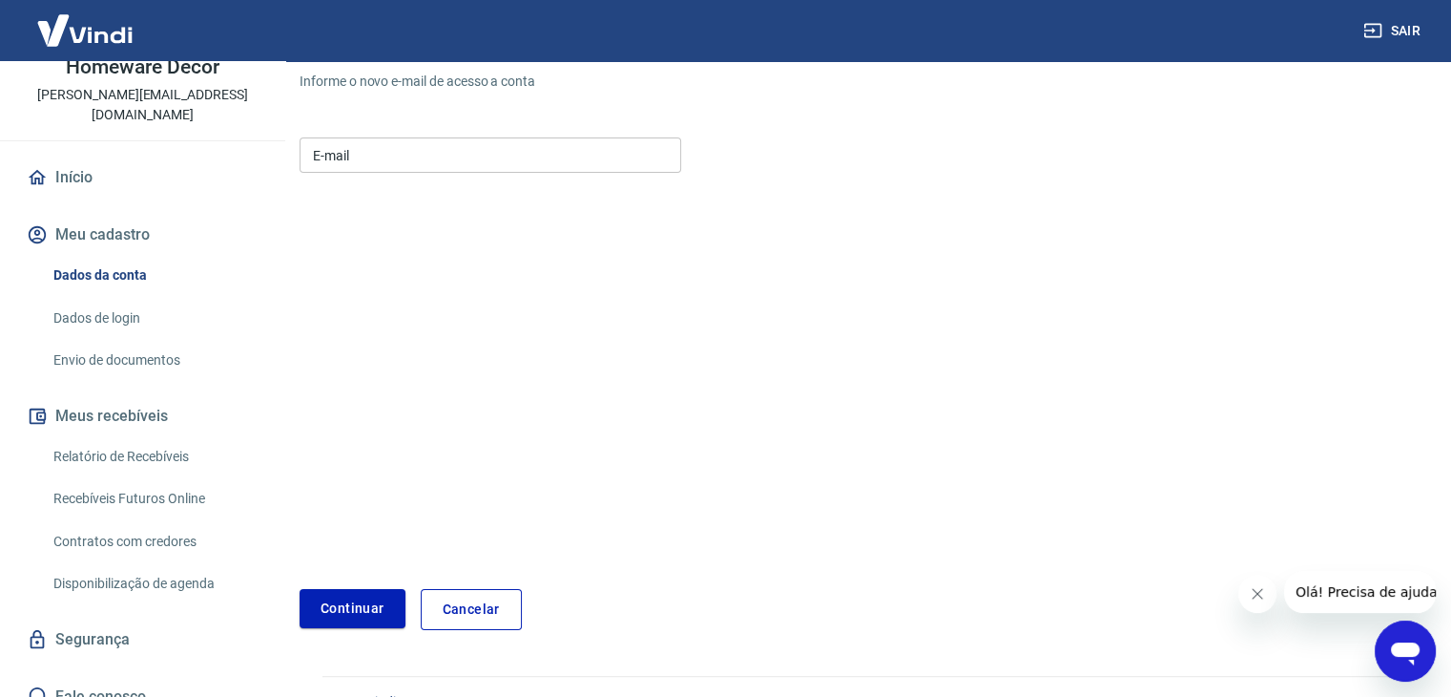
scroll to position [238, 0]
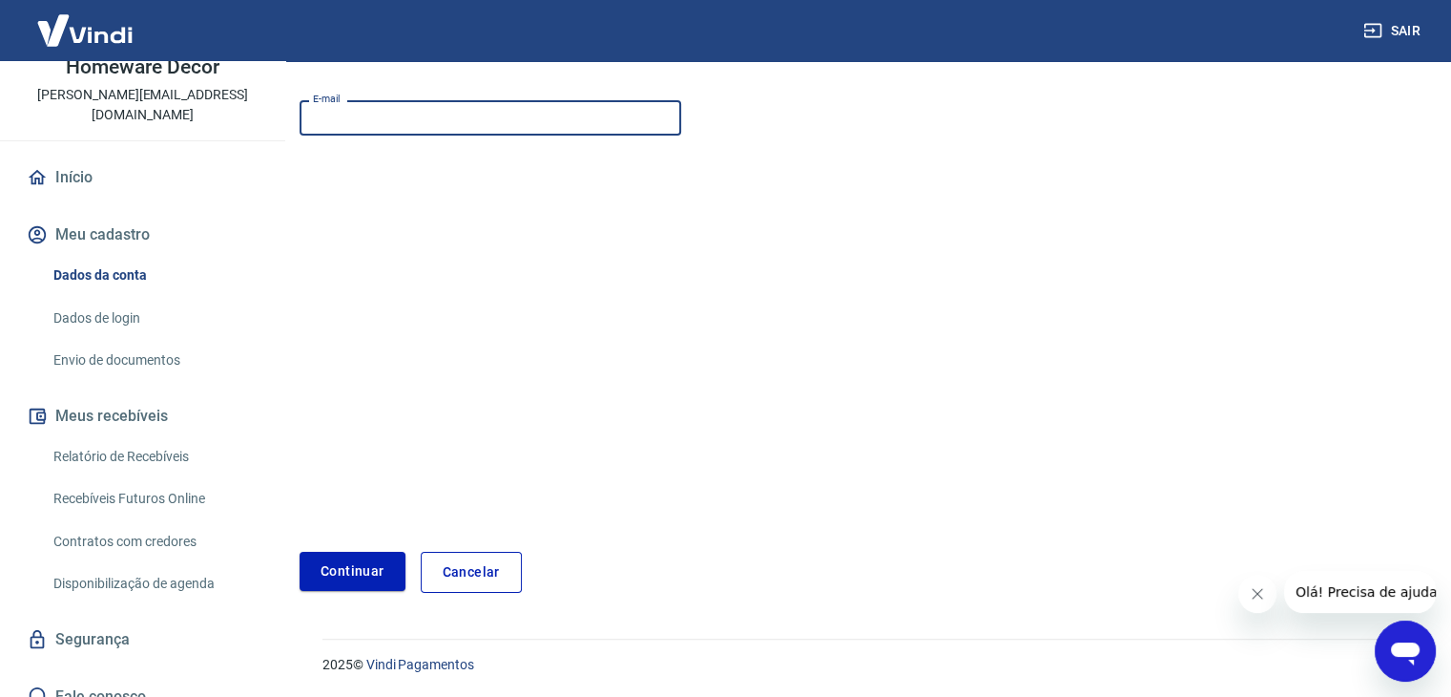
click at [504, 127] on input "E-mail" at bounding box center [491, 117] width 382 height 35
type input "homewaredecor@outlook.pt"
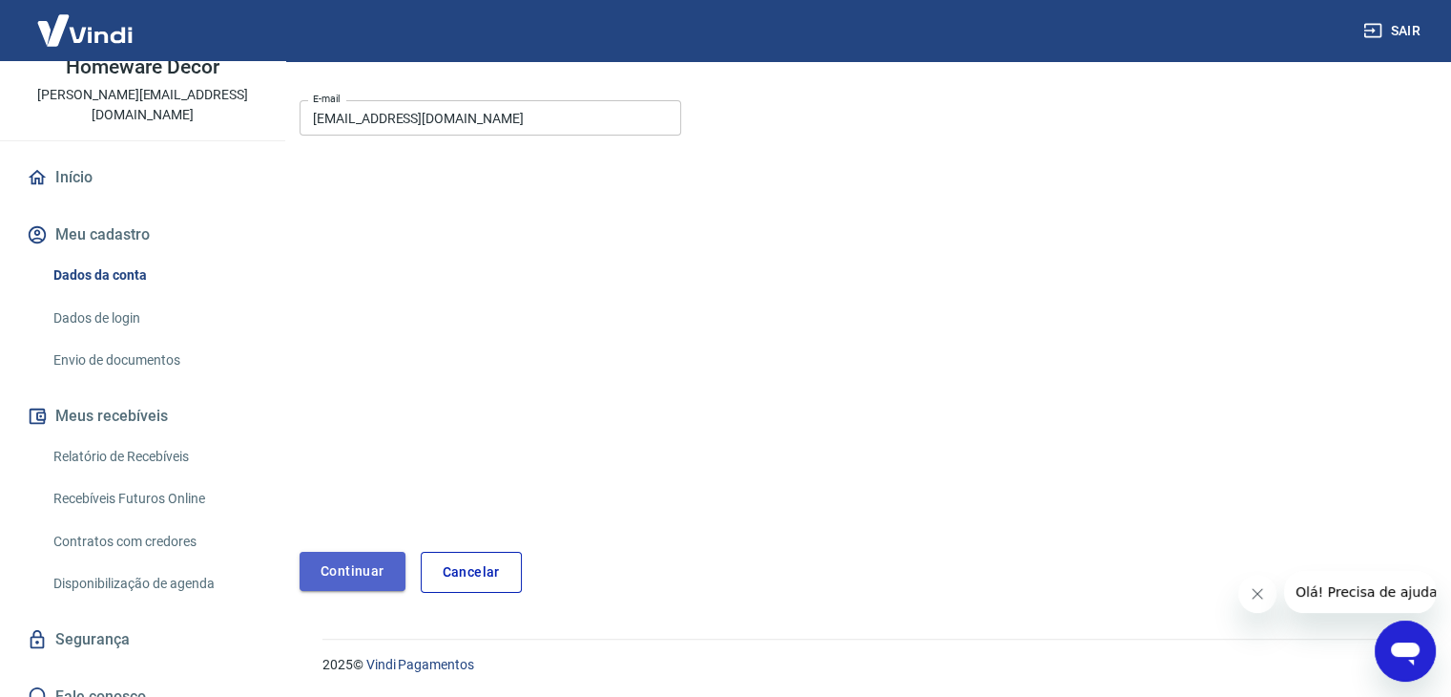
click at [358, 565] on button "Continuar" at bounding box center [353, 571] width 106 height 39
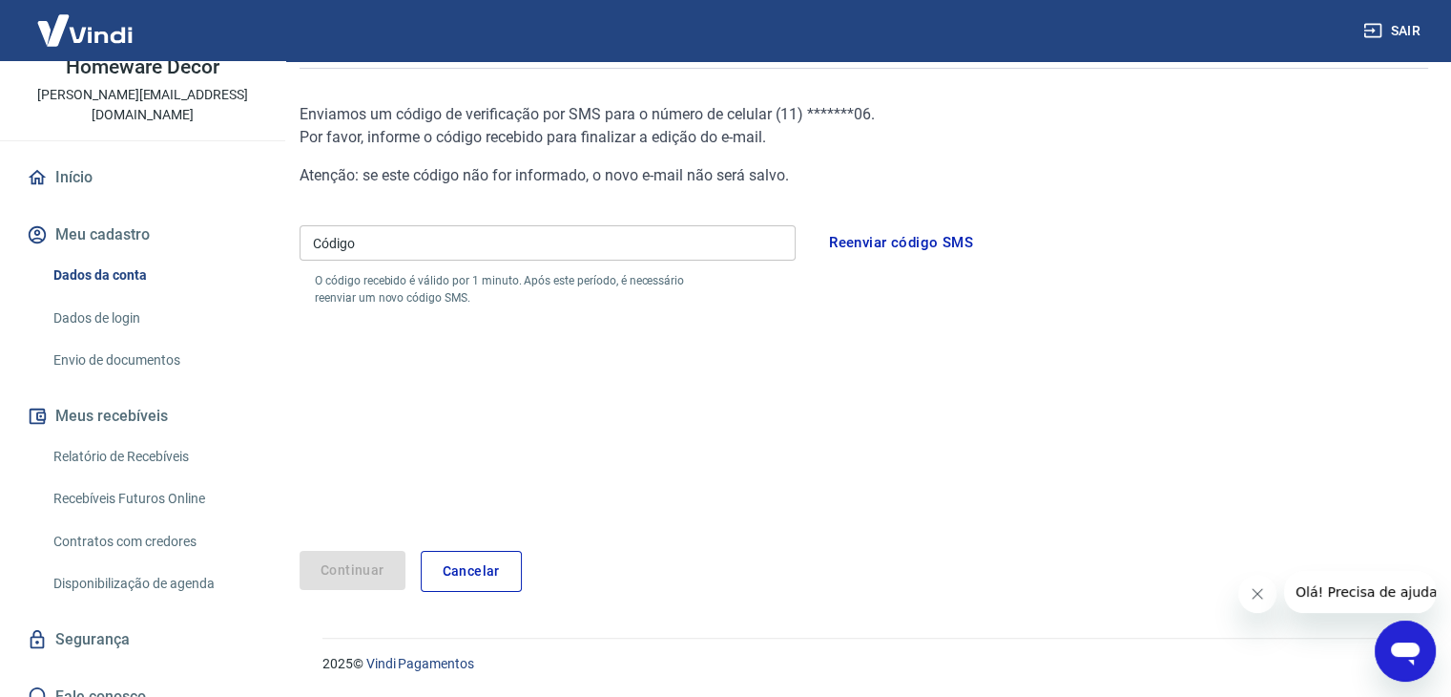
scroll to position [168, 0]
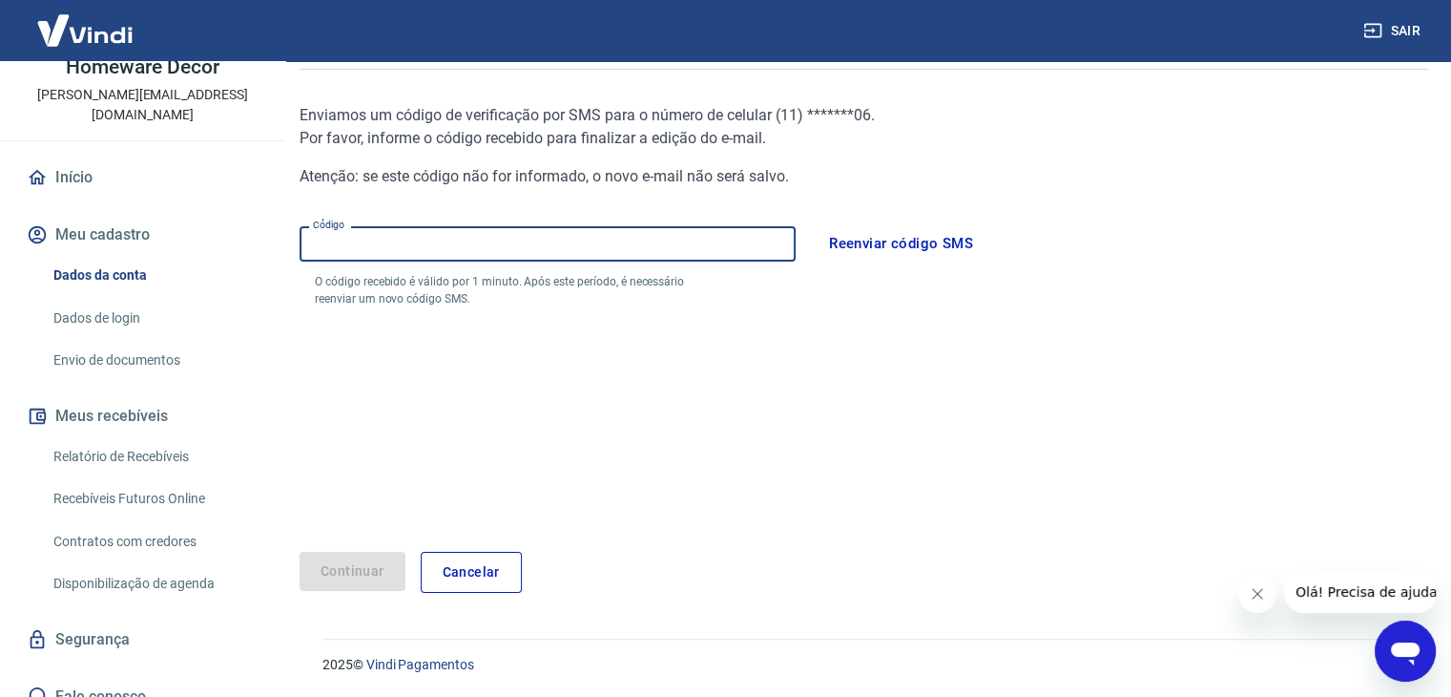
click at [531, 253] on input "Código" at bounding box center [548, 243] width 496 height 35
type input "042357"
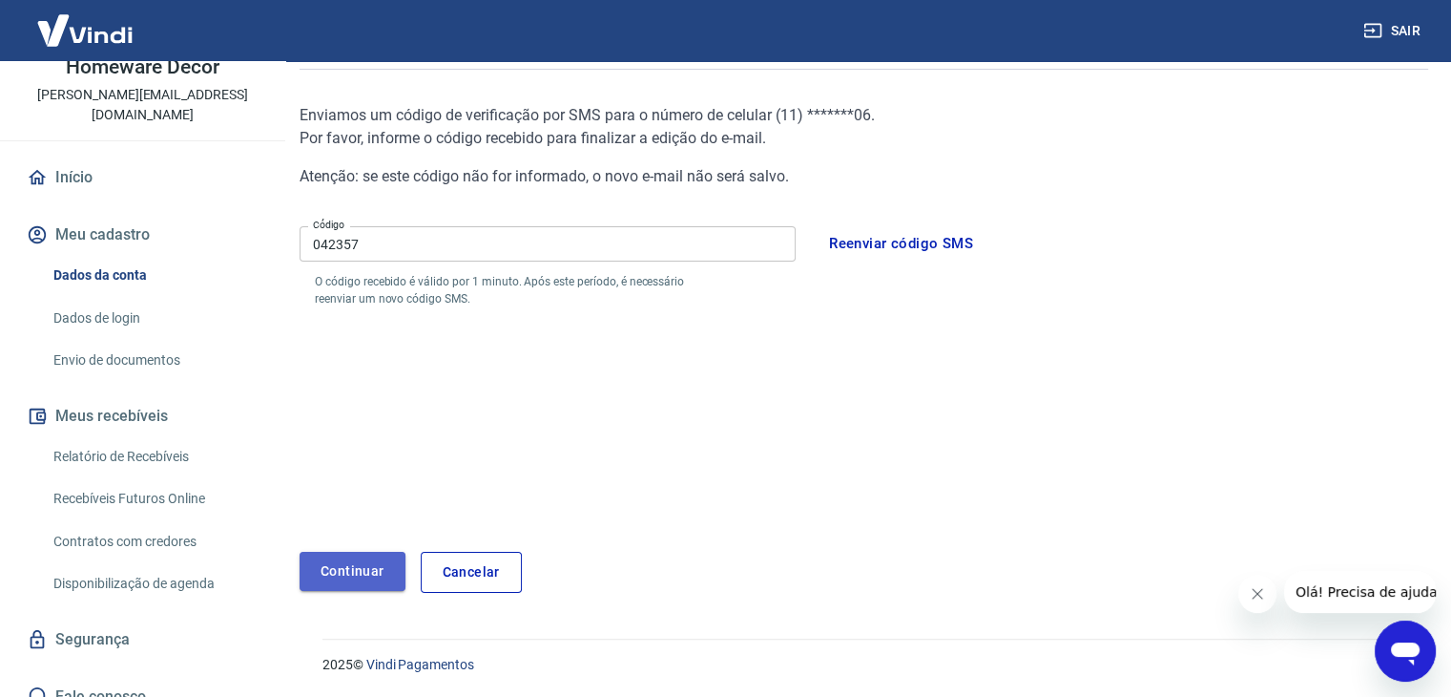
click at [373, 581] on button "Continuar" at bounding box center [353, 571] width 106 height 39
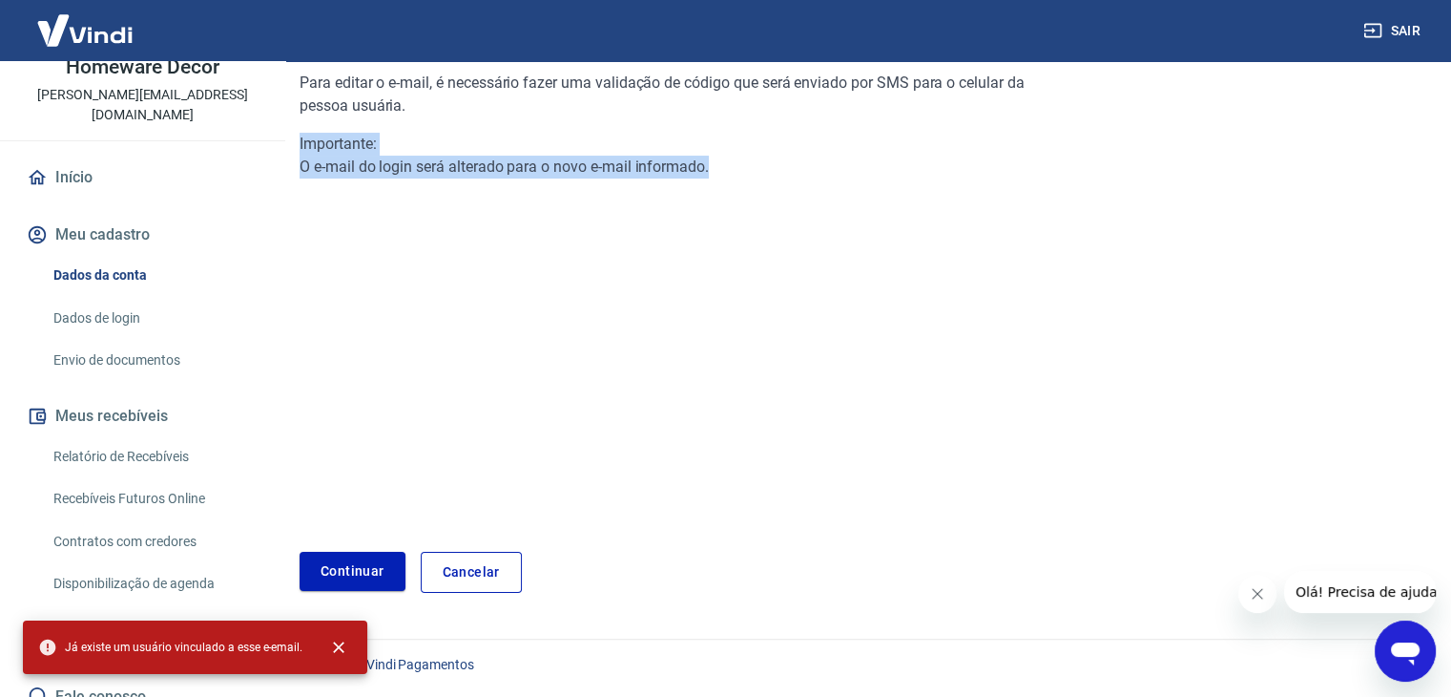
drag, startPoint x: 472, startPoint y: 95, endPoint x: 865, endPoint y: 241, distance: 419.3
click at [865, 241] on div "Para editar o e-mail, é necessário fazer uma validação de código que será envia…" at bounding box center [676, 281] width 753 height 480
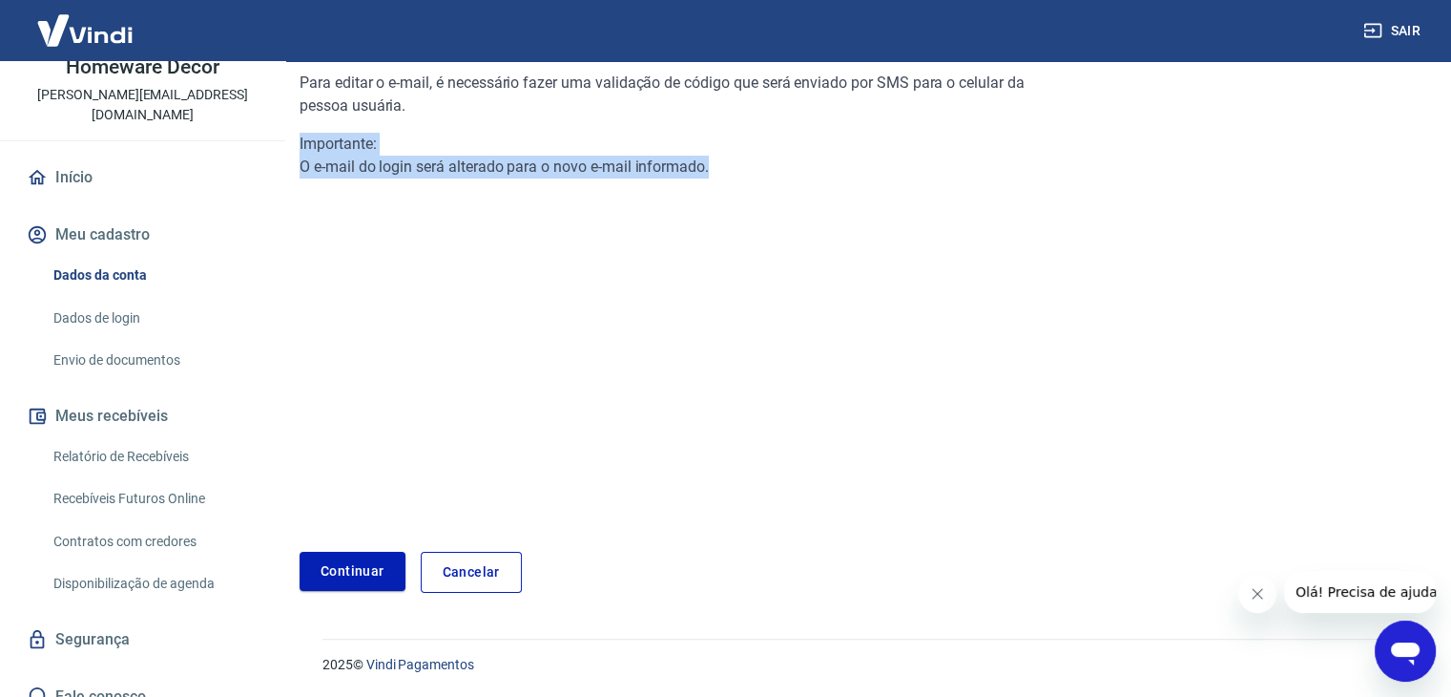
click at [865, 241] on div "Para editar o e-mail, é necessário fazer uma validação de código que será envia…" at bounding box center [676, 281] width 753 height 480
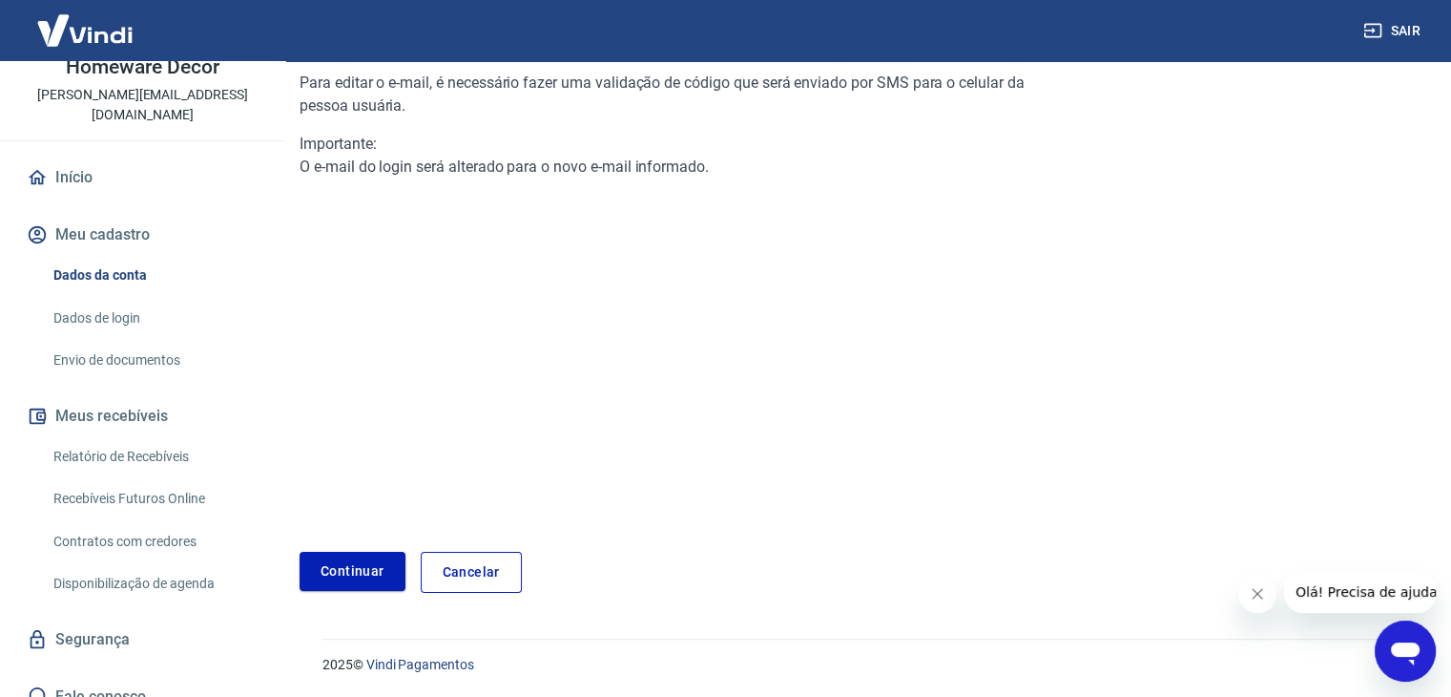
click at [865, 241] on div "Para editar o e-mail, é necessário fazer uma validação de código que será envia…" at bounding box center [676, 281] width 753 height 480
drag, startPoint x: 865, startPoint y: 241, endPoint x: 690, endPoint y: 222, distance: 176.6
click at [690, 222] on div "Para editar o e-mail, é necessário fazer uma validação de código que será envia…" at bounding box center [676, 281] width 753 height 480
click at [119, 299] on link "Dados de login" at bounding box center [154, 318] width 217 height 39
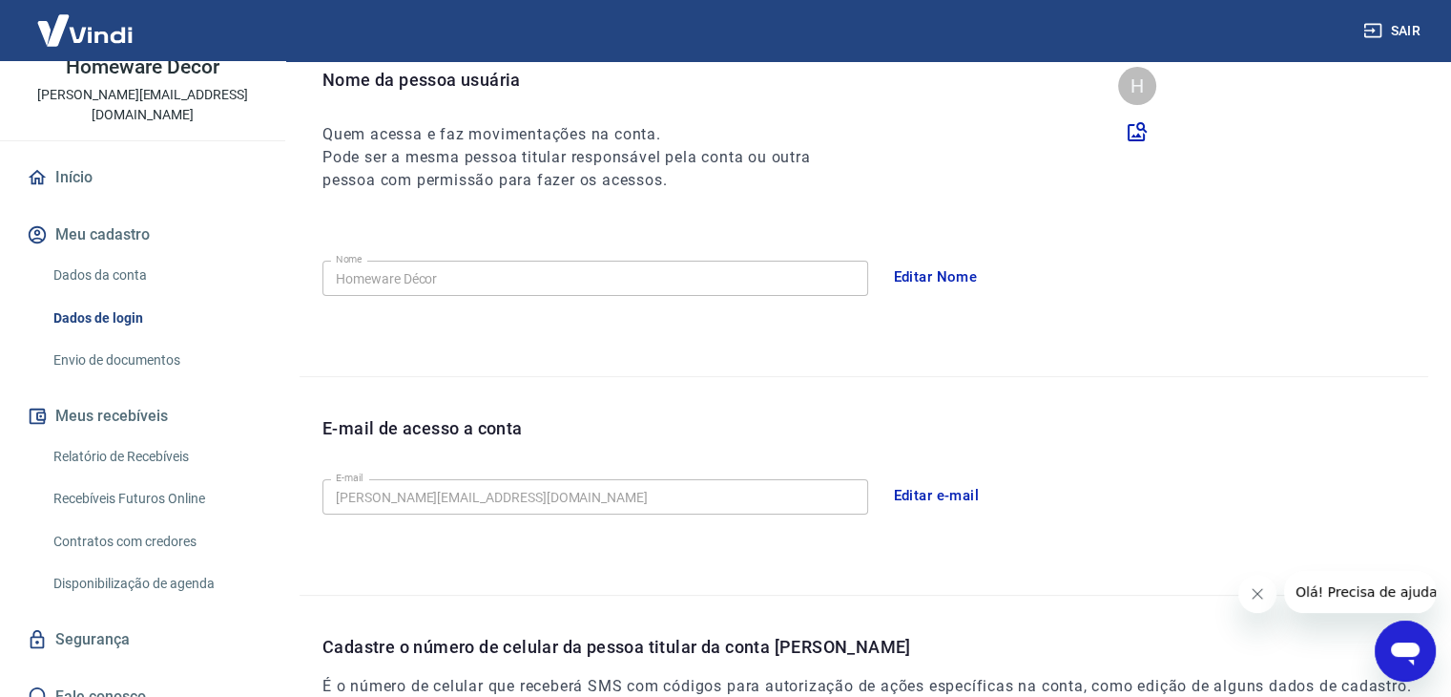
scroll to position [524, 0]
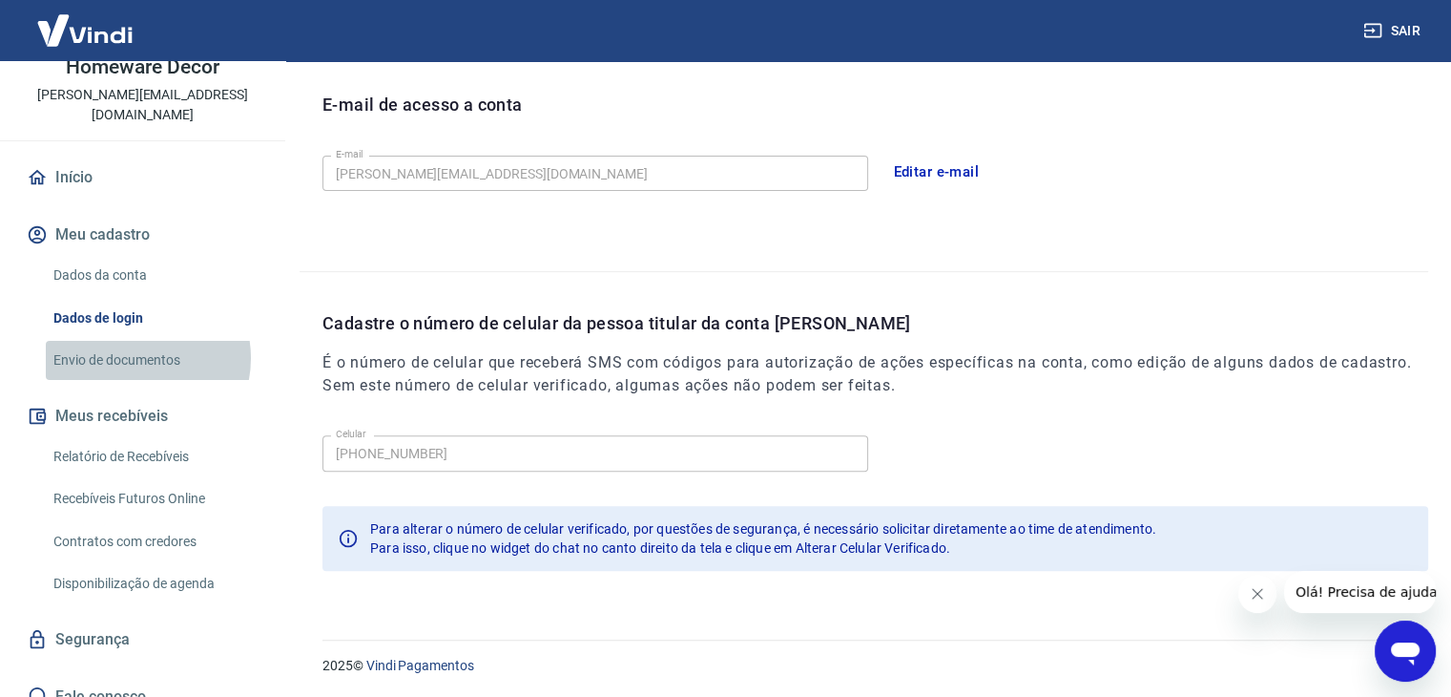
click at [133, 341] on link "Envio de documentos" at bounding box center [154, 360] width 217 height 39
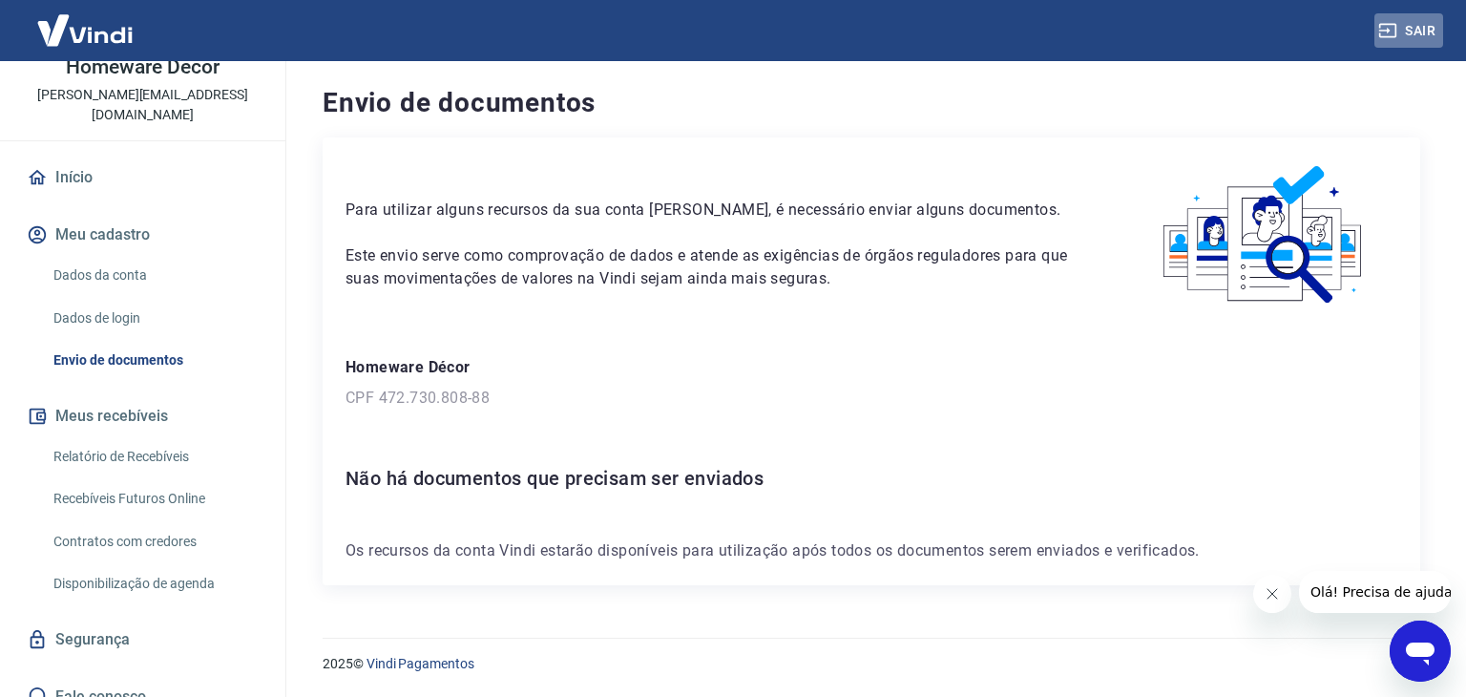
click at [1408, 33] on button "Sair" at bounding box center [1408, 30] width 69 height 35
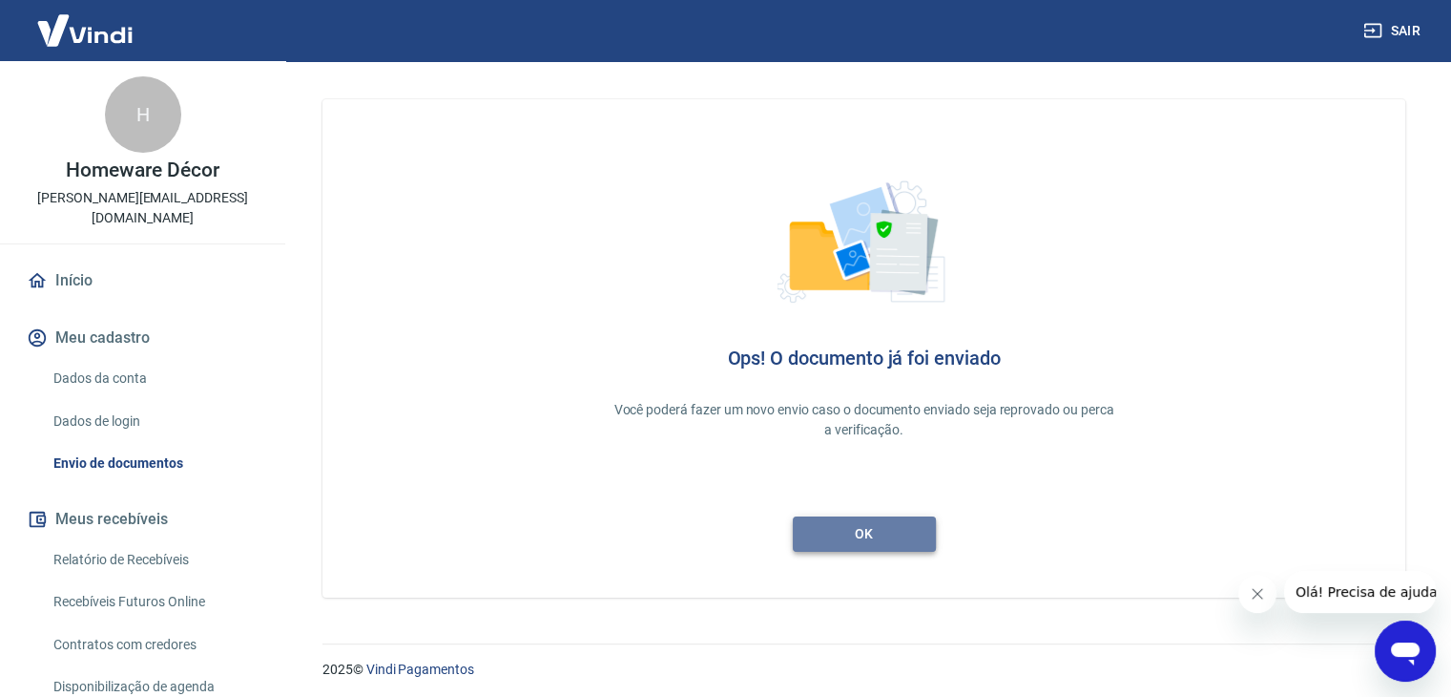
click at [880, 532] on link "ok" at bounding box center [864, 533] width 143 height 35
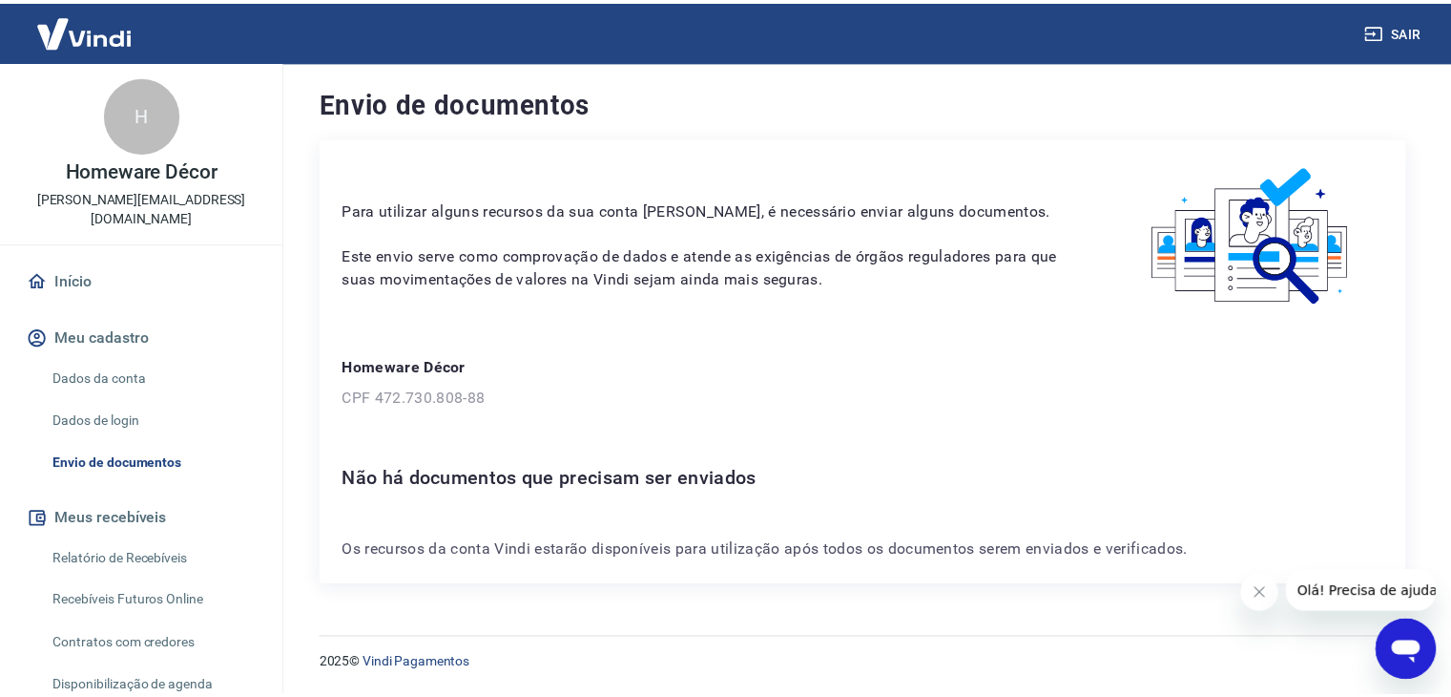
scroll to position [103, 0]
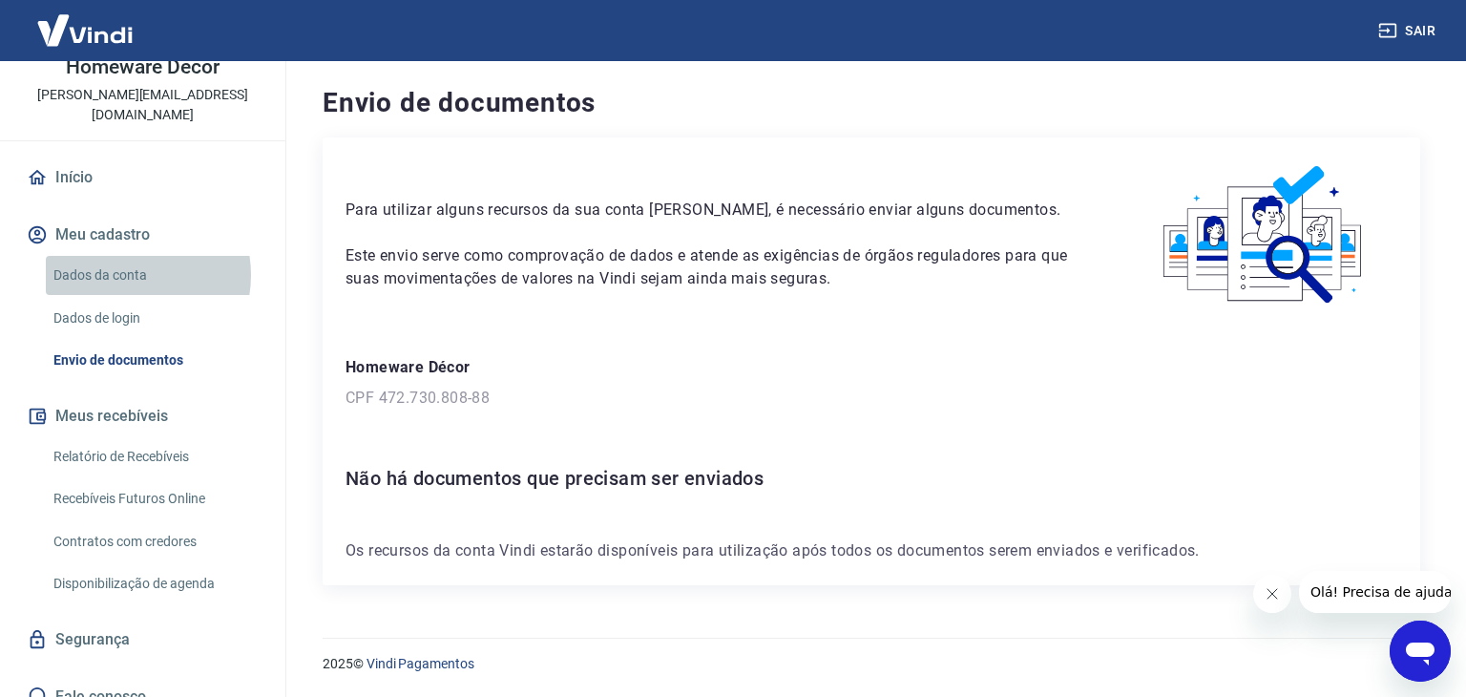
click at [127, 256] on link "Dados da conta" at bounding box center [154, 275] width 217 height 39
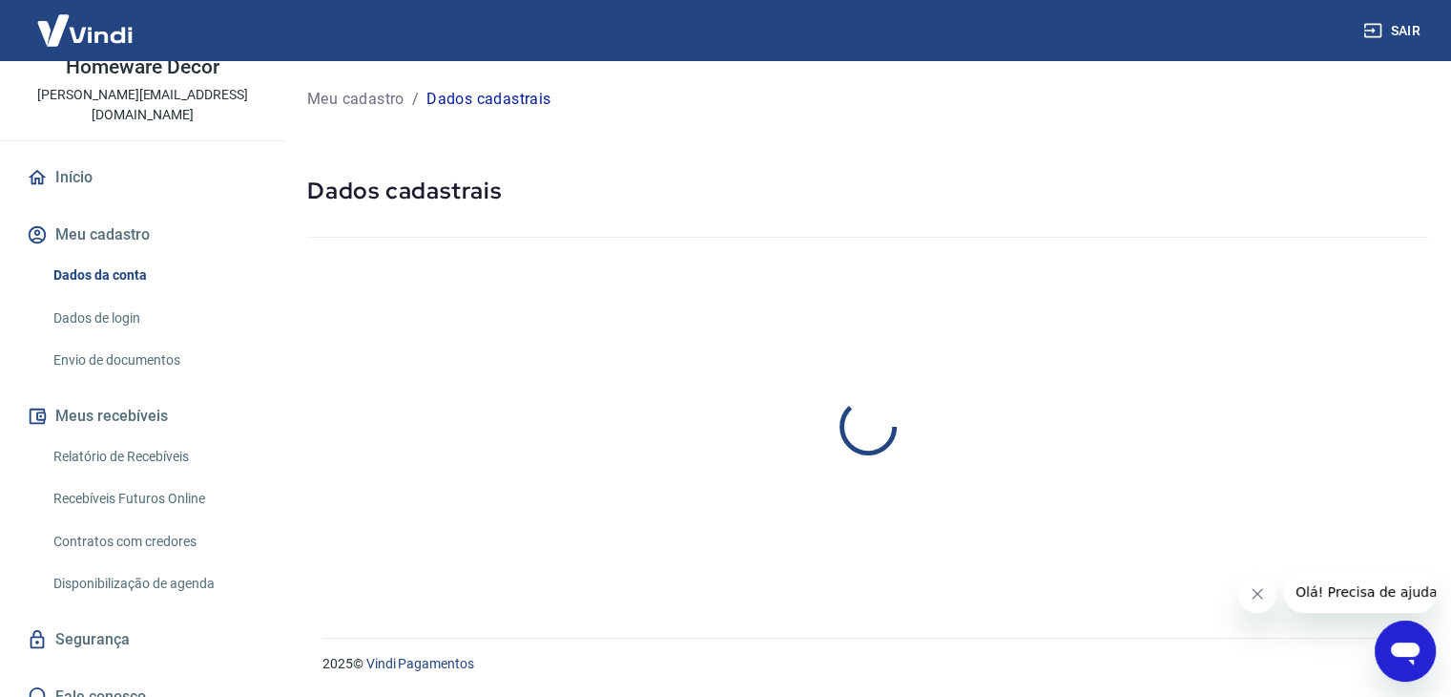
select select "SP"
select select "business"
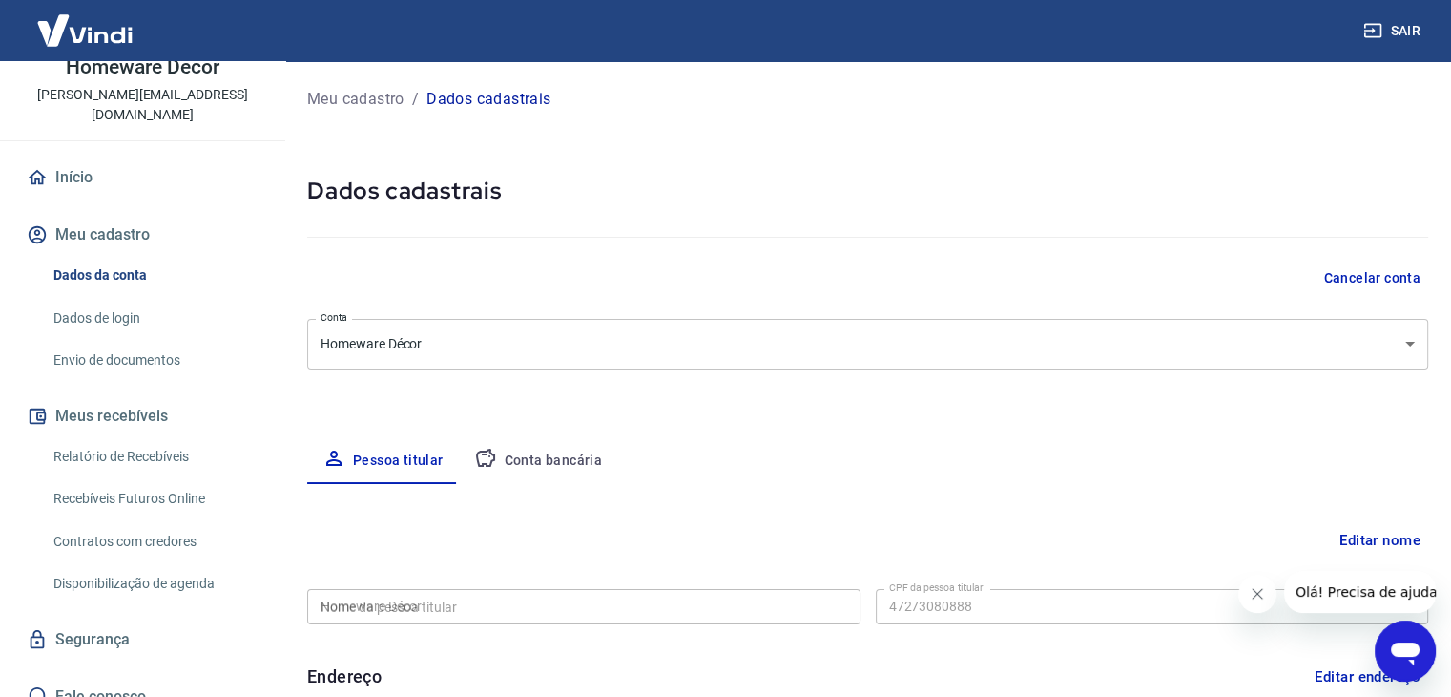
type input "472.730.808-88"
click at [542, 375] on div "Meu cadastro / Dados cadastrais Dados cadastrais Cancelar conta Conta Homeware …" at bounding box center [867, 600] width 1167 height 1078
click at [508, 357] on body "Sair H Homeware Décor [EMAIL_ADDRESS][DOMAIN_NAME] Início Meu cadastro Dados da…" at bounding box center [725, 348] width 1451 height 697
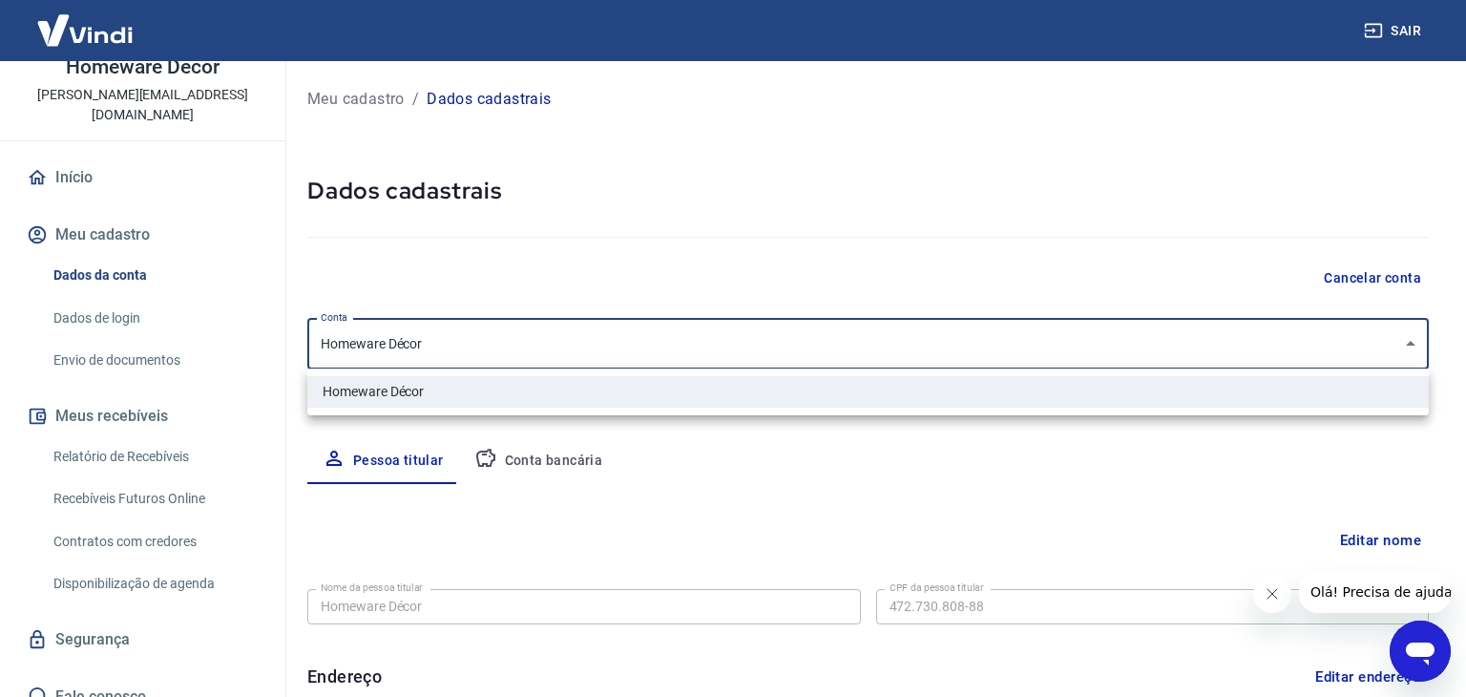
click at [508, 357] on div at bounding box center [733, 348] width 1466 height 697
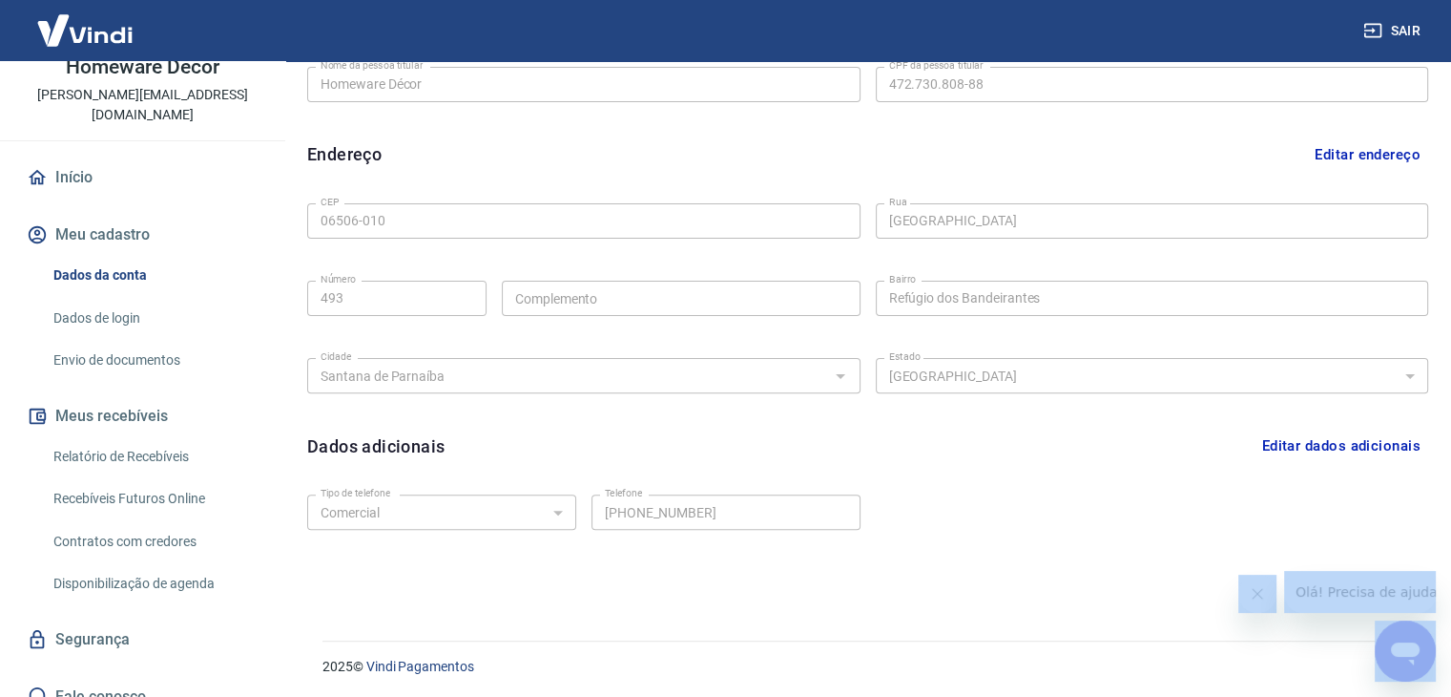
scroll to position [525, 0]
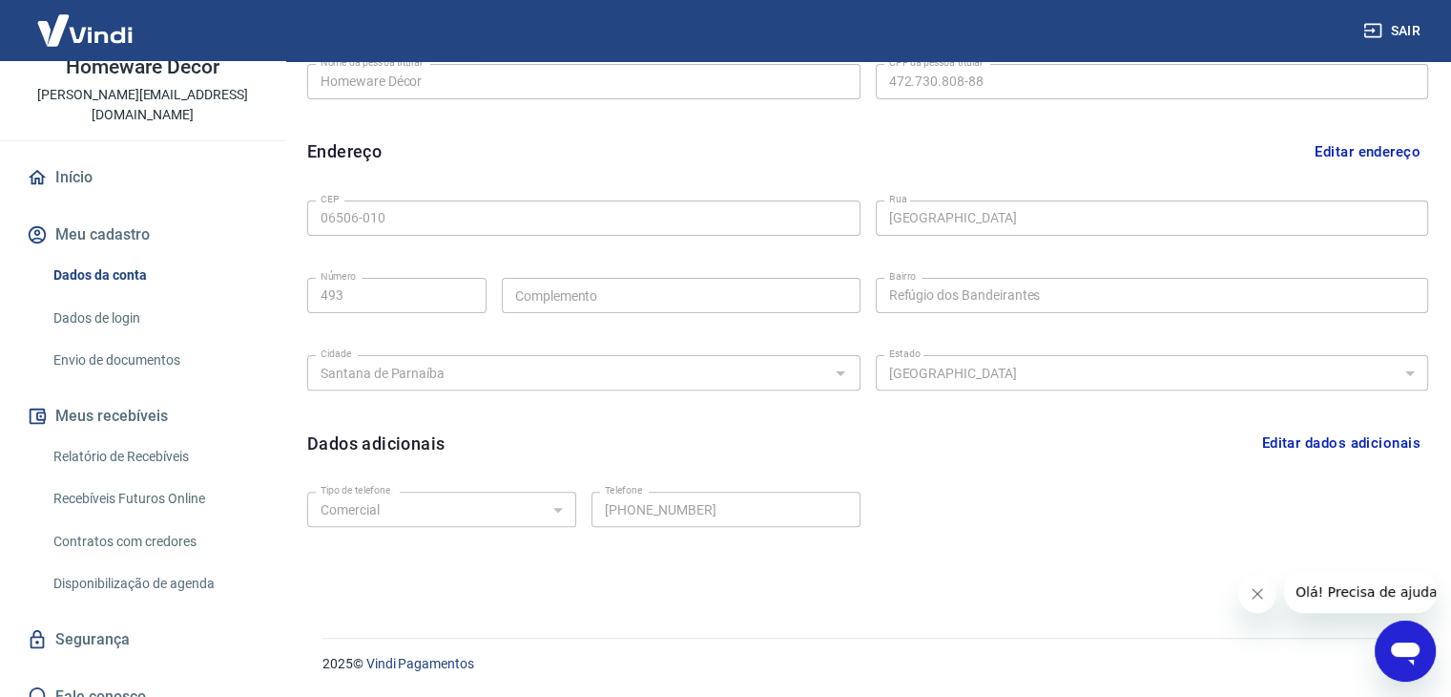
click at [1359, 516] on div "Tipo de telefone Residencial Comercial Tipo de telefone Telefone (11) 94155-360…" at bounding box center [867, 522] width 1121 height 77
click at [78, 299] on link "Dados de login" at bounding box center [154, 318] width 217 height 39
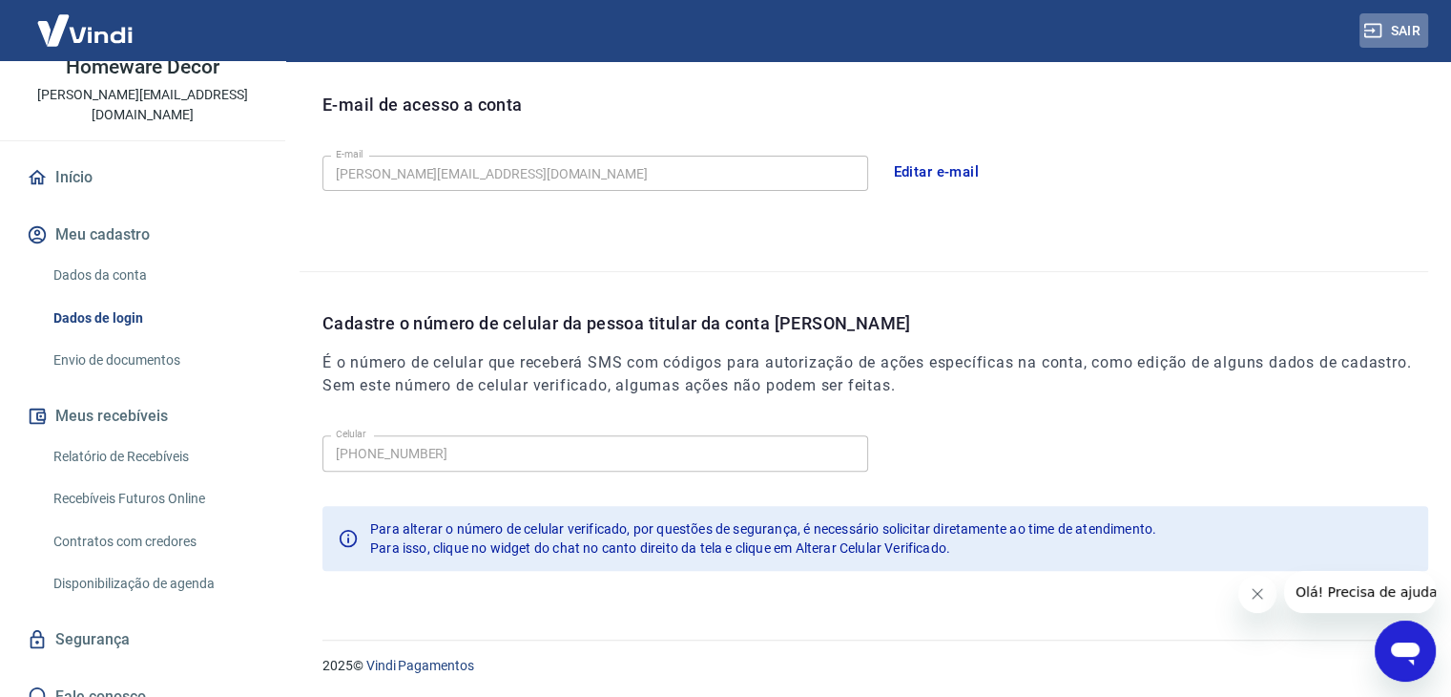
click at [1373, 28] on icon "button" at bounding box center [1372, 30] width 19 height 19
